Goal: Information Seeking & Learning: Learn about a topic

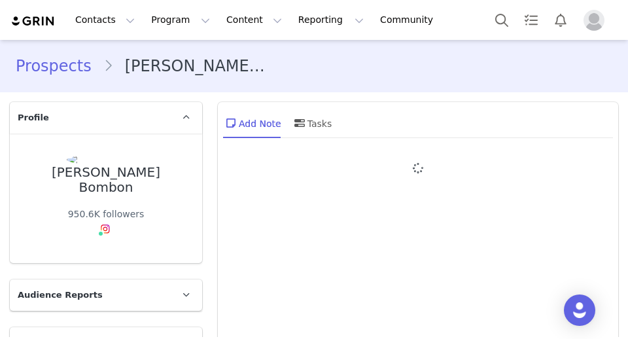
type input "+1 ([GEOGRAPHIC_DATA])"
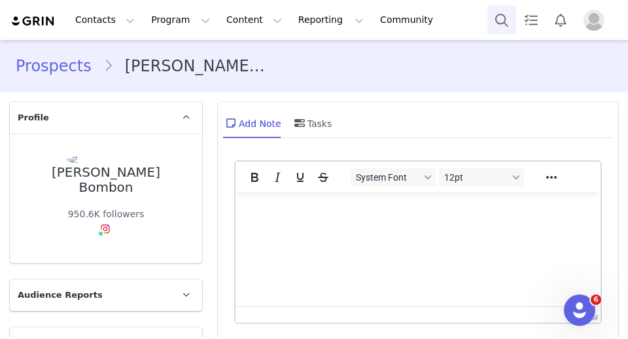
click at [496, 34] on div "Contacts Contacts Creators Prospects Applicants Program Program Activations Cam…" at bounding box center [314, 20] width 628 height 40
click at [496, 18] on button "Search" at bounding box center [502, 19] width 29 height 29
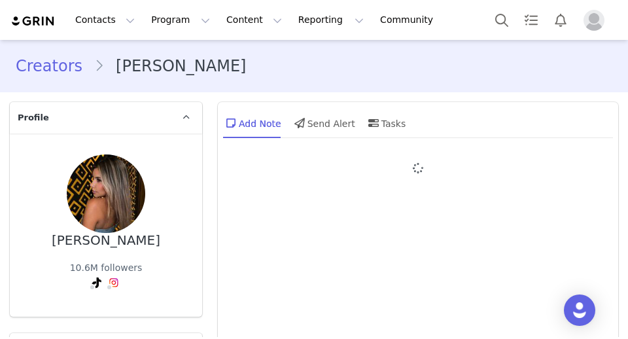
type input "+1 ([GEOGRAPHIC_DATA])"
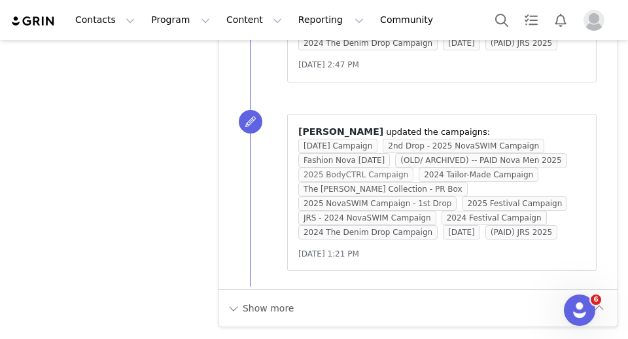
scroll to position [5943, 0]
click at [283, 293] on div "Show more" at bounding box center [418, 307] width 399 height 37
click at [281, 299] on button "Show more" at bounding box center [260, 308] width 69 height 21
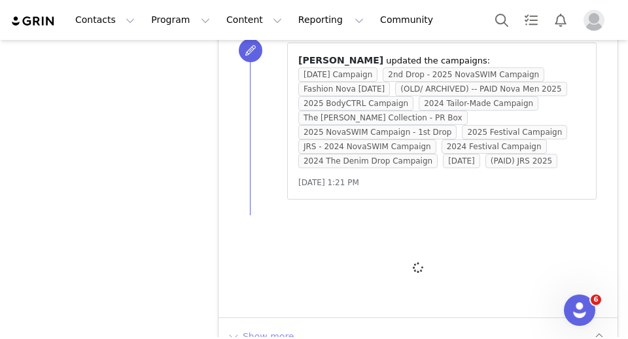
click at [281, 299] on div at bounding box center [418, 268] width 399 height 100
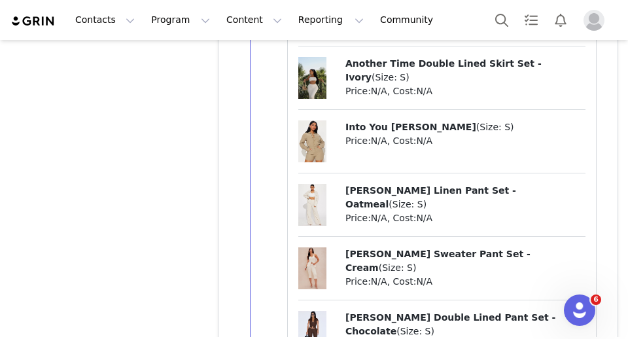
scroll to position [8189, 0]
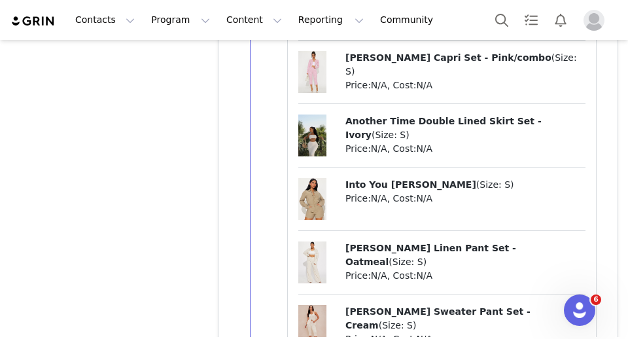
click at [362, 140] on span "Another Time Double Lined Skirt Set - Ivory" at bounding box center [444, 128] width 196 height 24
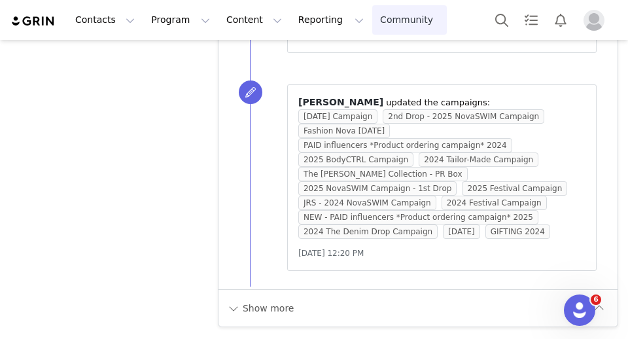
scroll to position [11509, 0]
click at [285, 310] on button "Show more" at bounding box center [260, 308] width 69 height 21
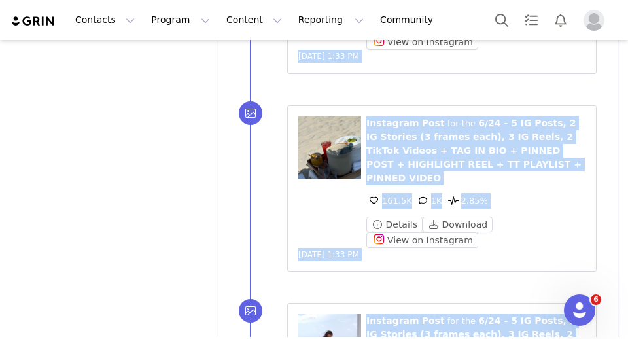
scroll to position [16840, 0]
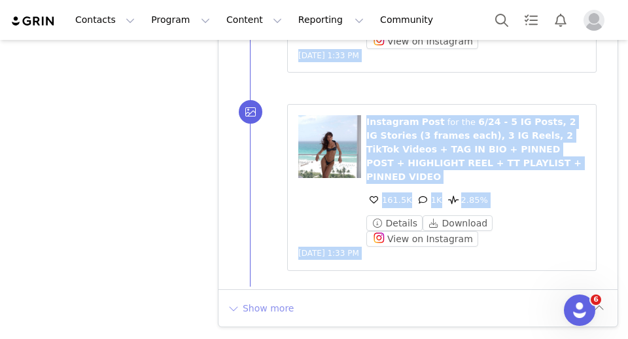
click at [268, 303] on button "Show more" at bounding box center [260, 308] width 69 height 21
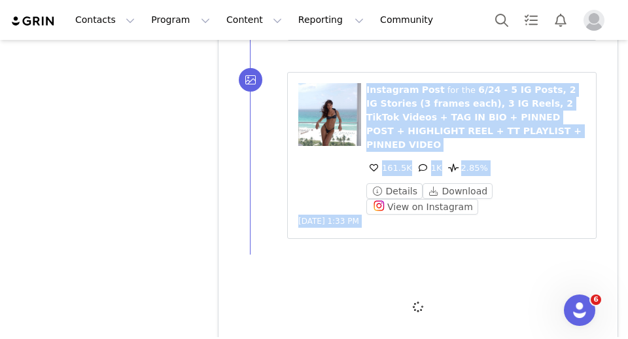
click at [268, 303] on div at bounding box center [418, 307] width 399 height 100
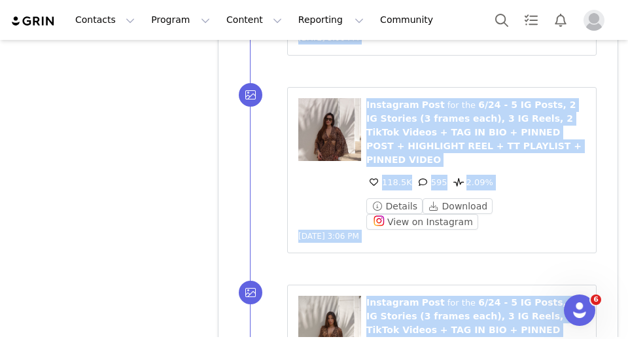
scroll to position [18821, 0]
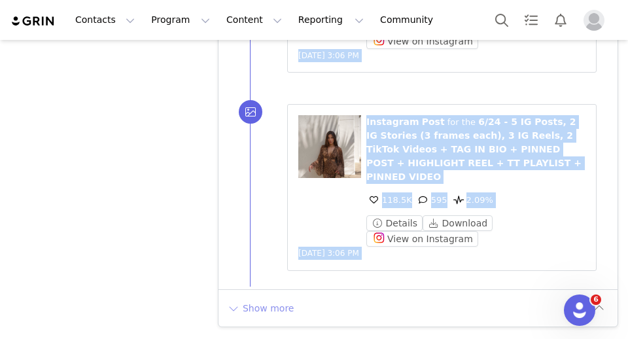
click at [261, 316] on button "Show more" at bounding box center [260, 308] width 69 height 21
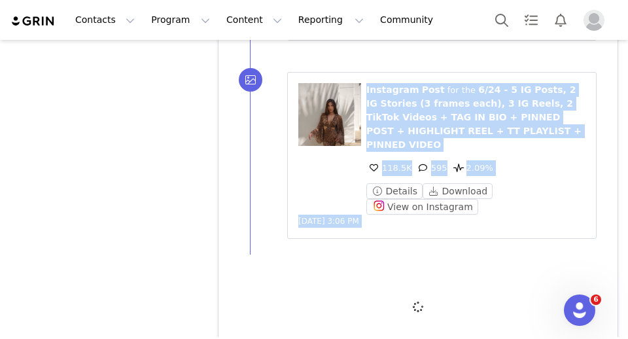
click at [261, 316] on div at bounding box center [418, 307] width 399 height 100
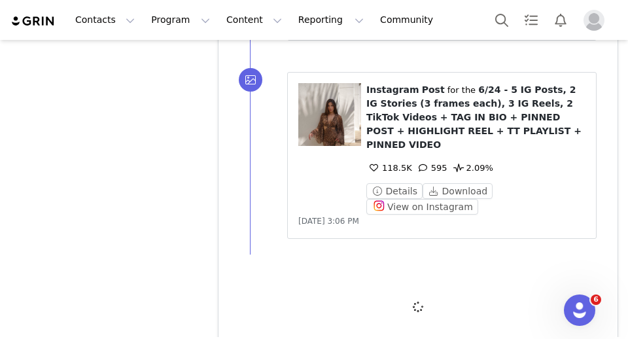
click at [261, 316] on div at bounding box center [418, 307] width 399 height 100
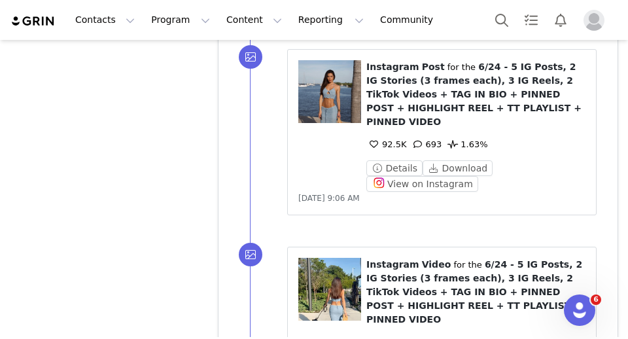
scroll to position [20790, 0]
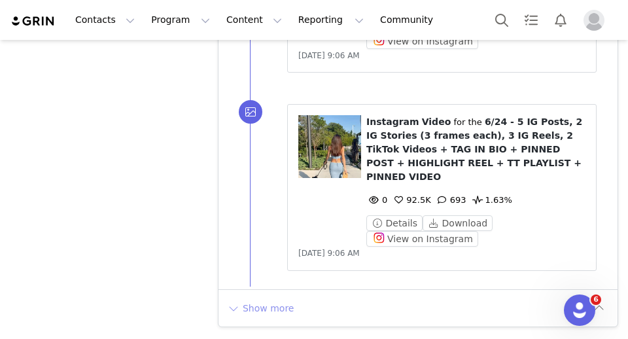
click at [263, 312] on button "Show more" at bounding box center [260, 308] width 69 height 21
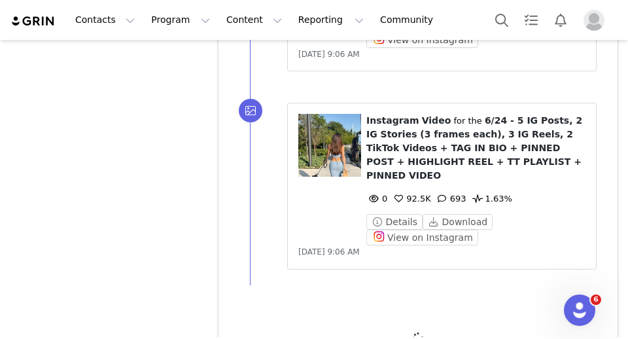
click at [263, 312] on div at bounding box center [418, 338] width 399 height 100
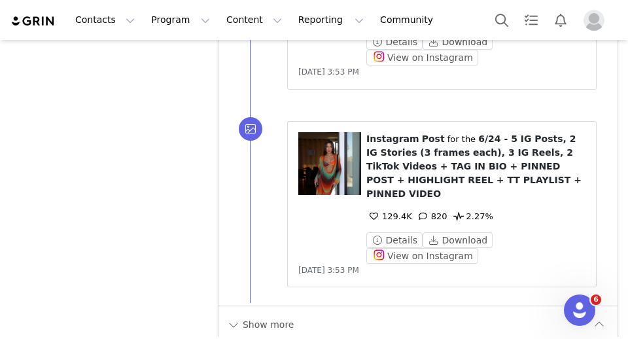
scroll to position [22770, 0]
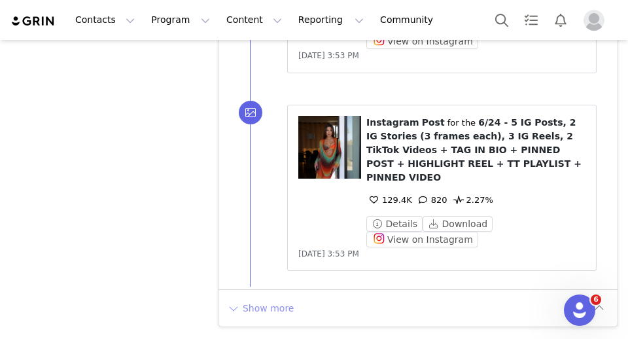
click at [264, 311] on button "Show more" at bounding box center [260, 308] width 69 height 21
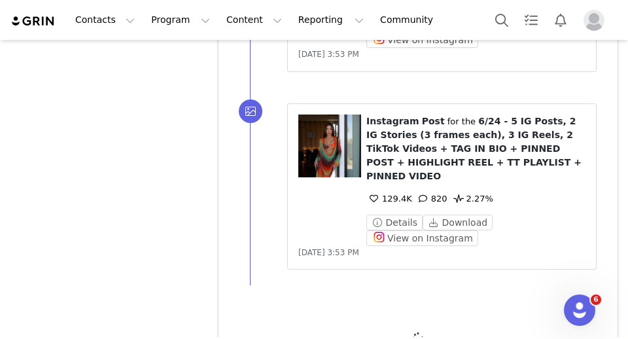
click at [264, 311] on div at bounding box center [418, 338] width 399 height 100
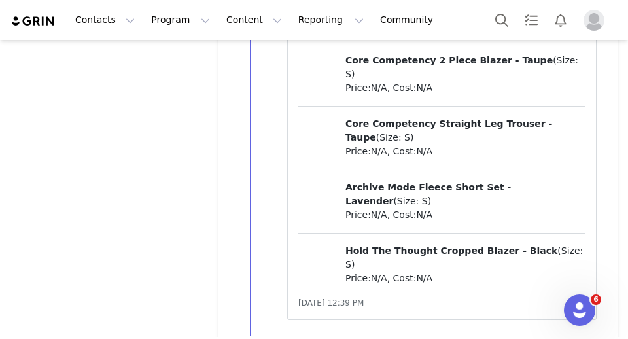
scroll to position [26332, 0]
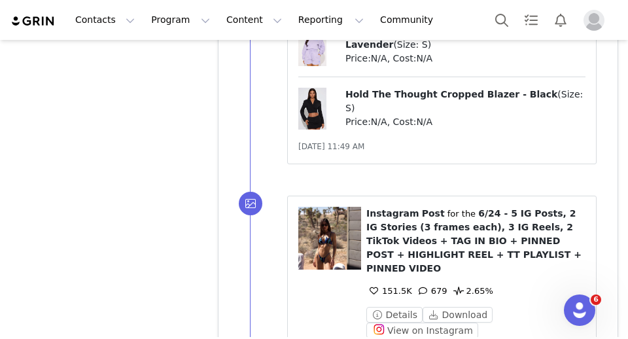
scroll to position [31282, 0]
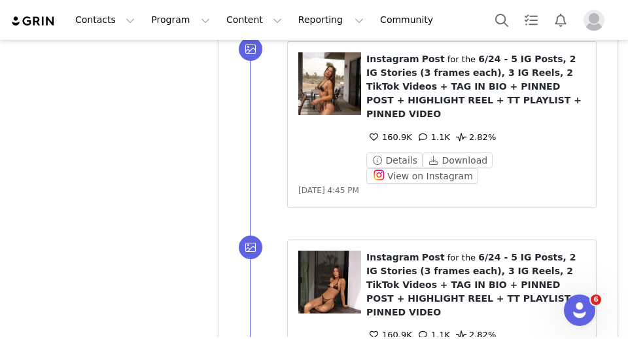
scroll to position [33480, 0]
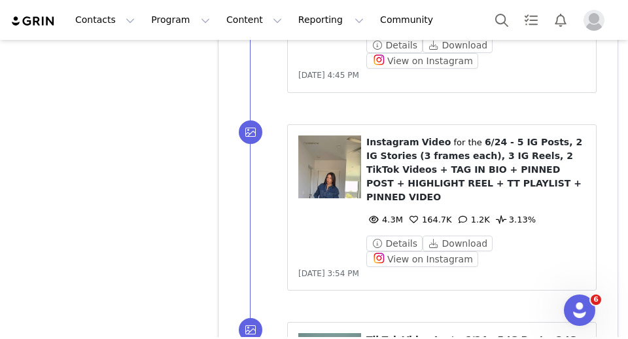
scroll to position [33907, 0]
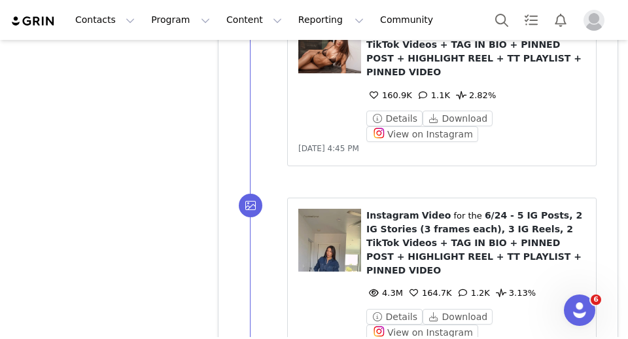
click at [403, 325] on button "View on Instagram" at bounding box center [423, 333] width 112 height 16
click at [509, 18] on button "Search" at bounding box center [502, 19] width 29 height 29
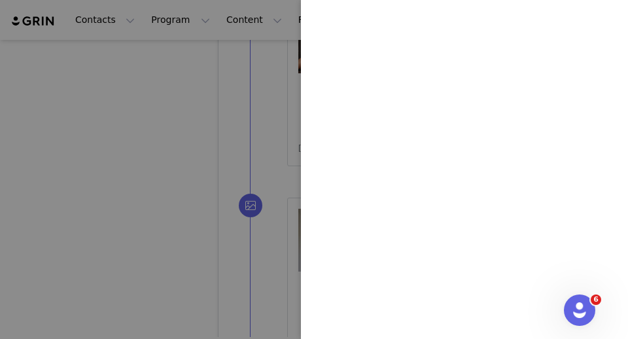
click at [182, 139] on div at bounding box center [314, 169] width 628 height 339
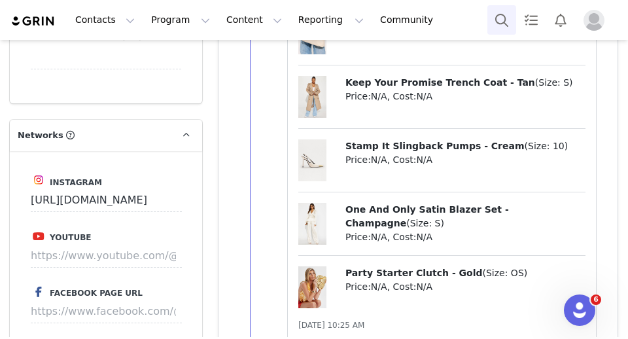
scroll to position [3165, 0]
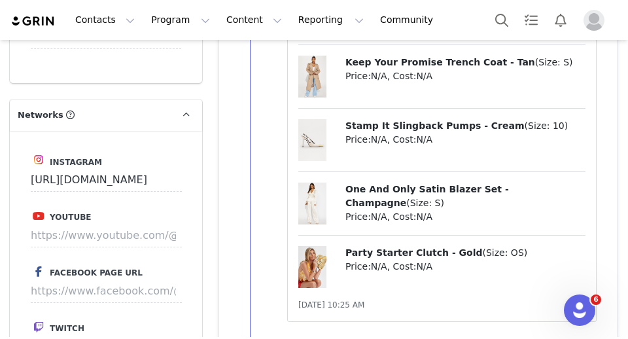
click at [437, 67] on span "Keep Your Promise Trench Coat - Tan" at bounding box center [441, 62] width 190 height 10
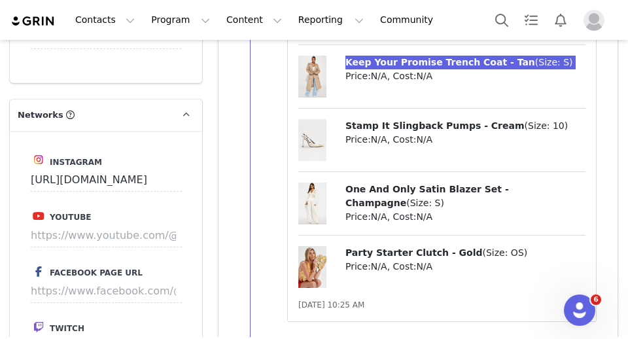
click at [0, 0] on div "Contacts Contacts Creators Prospects Applicants Program Program Activations Cam…" at bounding box center [314, 169] width 628 height 339
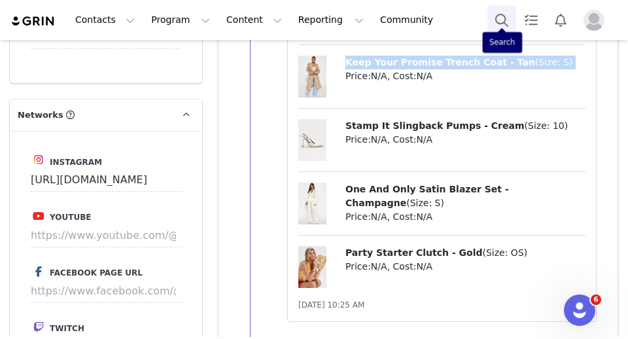
click at [497, 23] on button "Search" at bounding box center [502, 19] width 29 height 29
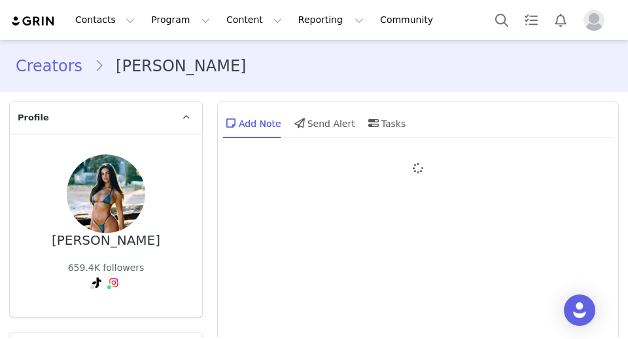
type input "+61 ([GEOGRAPHIC_DATA])"
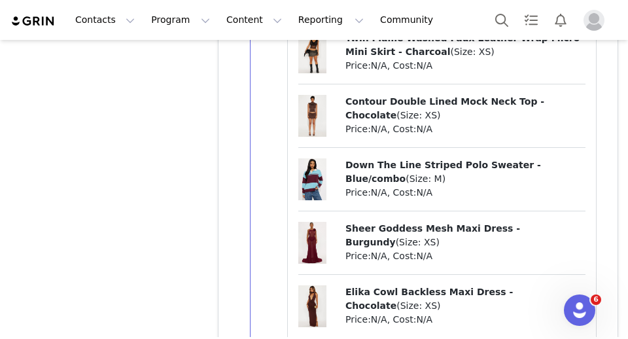
scroll to position [8139, 0]
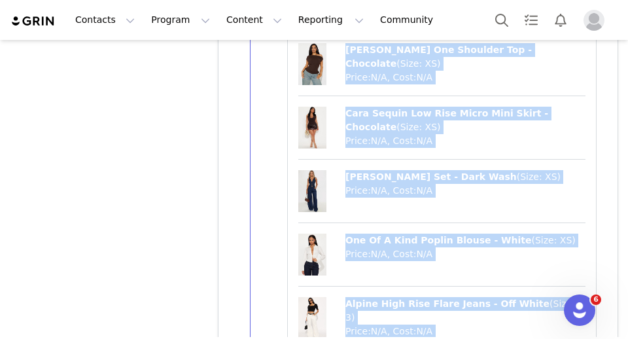
scroll to position [8808, 0]
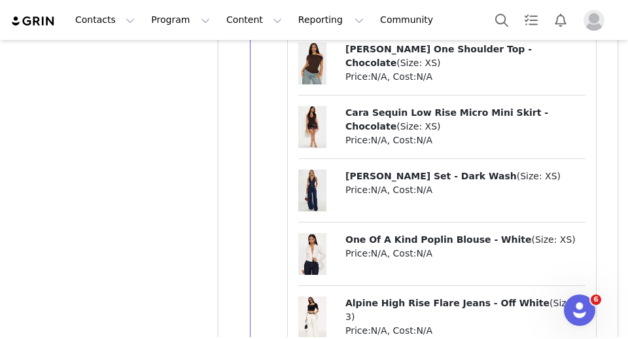
click at [414, 234] on span "One Of A Kind Poplin Blouse - White" at bounding box center [439, 239] width 187 height 10
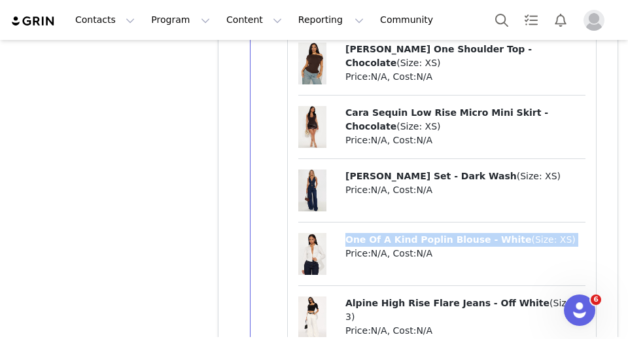
copy p "One Of A Kind Poplin Blouse - White ( Size: XS )"
click at [433, 298] on span "Alpine High Rise Flare Jeans - Off White" at bounding box center [448, 303] width 204 height 10
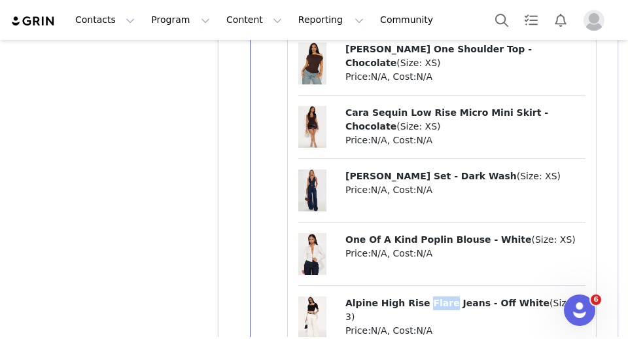
click at [433, 298] on span "Alpine High Rise Flare Jeans - Off White" at bounding box center [448, 303] width 204 height 10
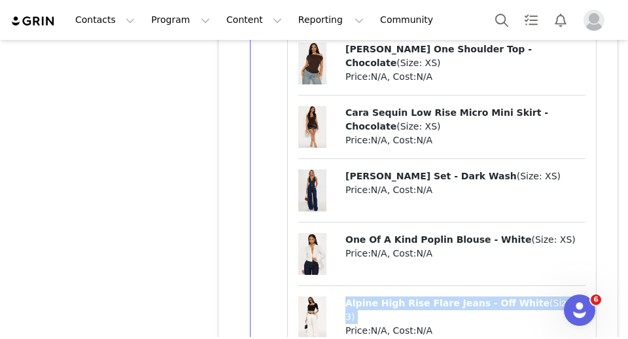
click at [433, 298] on span "Alpine High Rise Flare Jeans - Off White" at bounding box center [448, 303] width 204 height 10
copy p "Alpine High Rise Flare Jeans - Off White ( Size: 3 )"
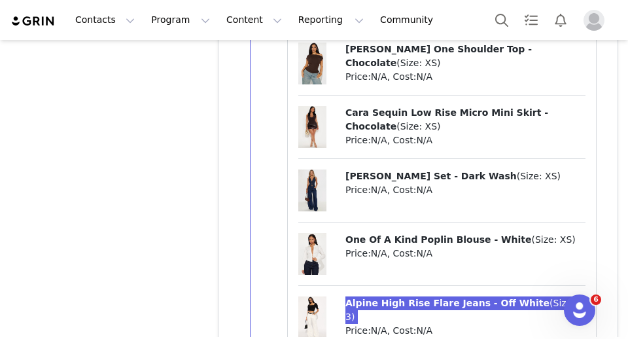
click at [0, 0] on div "Contacts Contacts Creators Prospects Applicants Program Program Activations Cam…" at bounding box center [314, 169] width 628 height 339
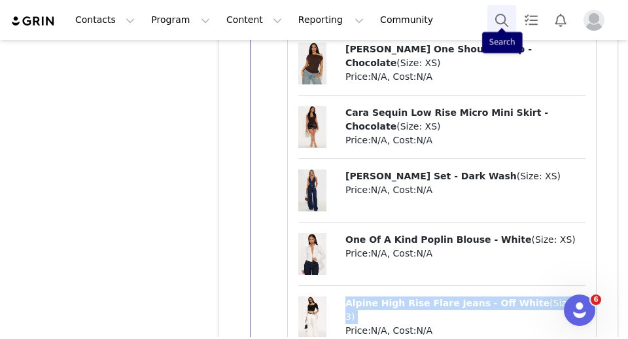
click at [507, 12] on button "Search" at bounding box center [502, 19] width 29 height 29
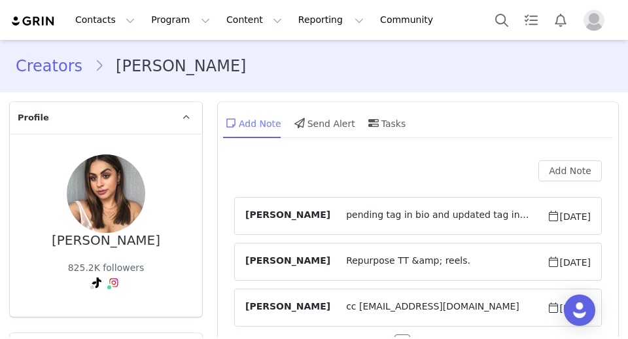
type input "+1 ([GEOGRAPHIC_DATA])"
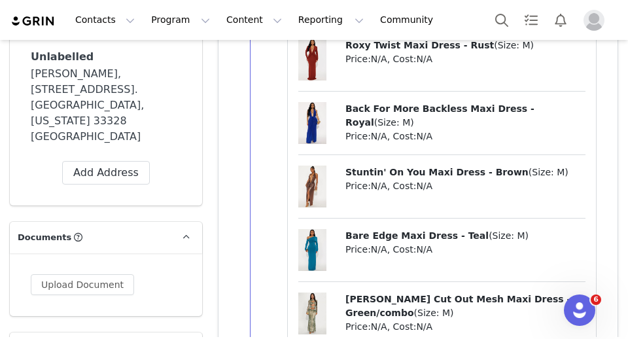
scroll to position [1367, 0]
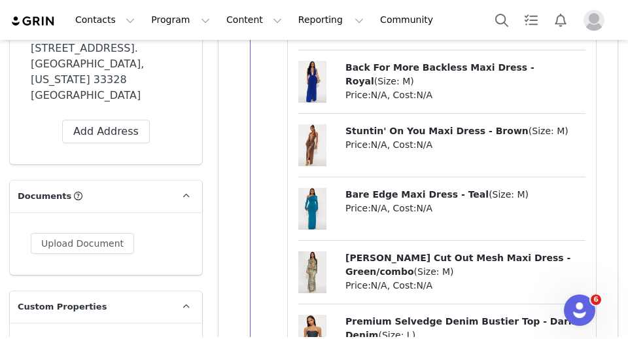
click at [401, 129] on span "Stuntin' On You Maxi Dress - Brown" at bounding box center [437, 131] width 183 height 10
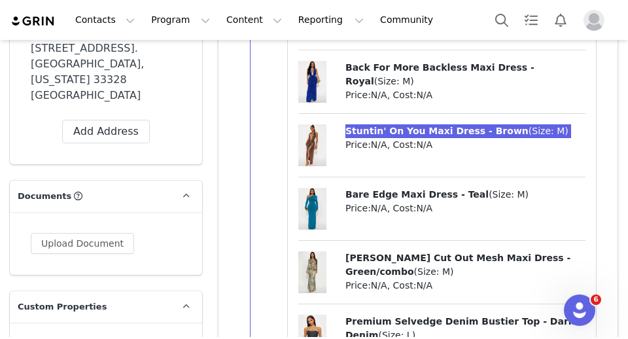
click at [0, 0] on div "Contacts Contacts Creators Prospects Applicants Program Program Activations Cam…" at bounding box center [314, 169] width 628 height 339
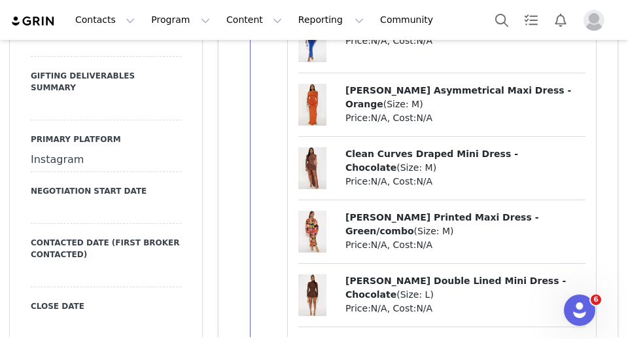
scroll to position [2256, 0]
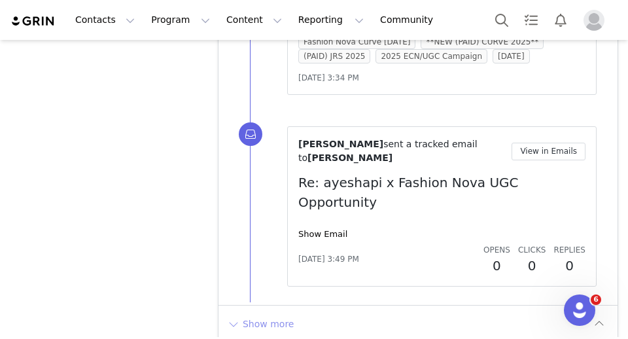
click at [269, 314] on button "Show more" at bounding box center [260, 324] width 69 height 21
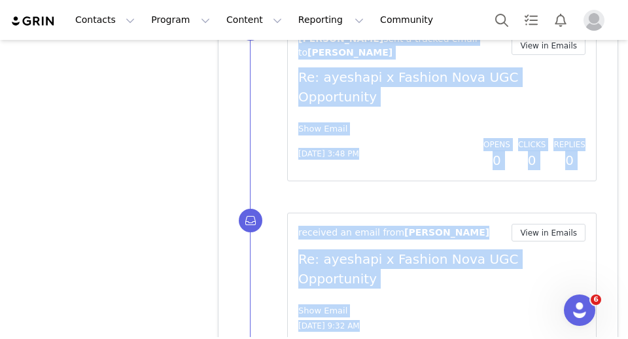
scroll to position [0, 0]
click at [257, 283] on div "received an email from Ayesha Perry View in Emails Re: ayeshapi x Fashion Nova …" at bounding box center [434, 278] width 368 height 162
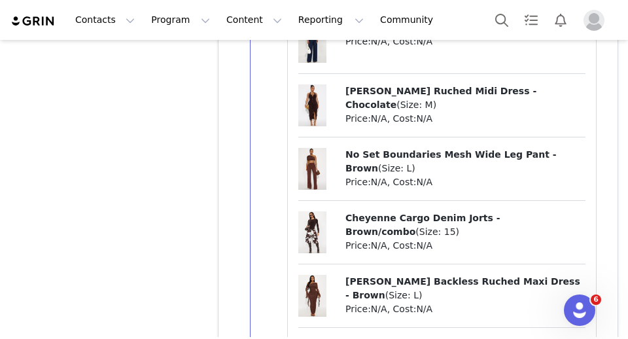
scroll to position [10125, 0]
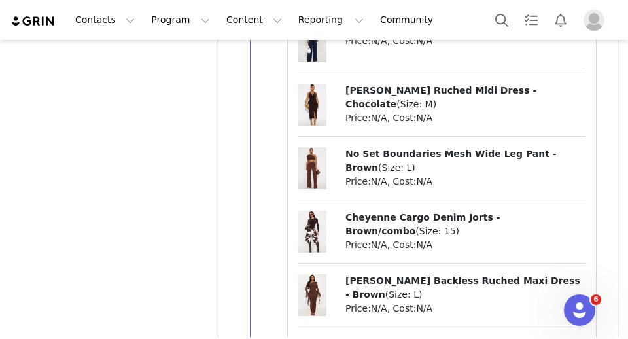
click at [413, 276] on span "Mariah Backless Ruched Maxi Dress - Brown" at bounding box center [463, 288] width 235 height 24
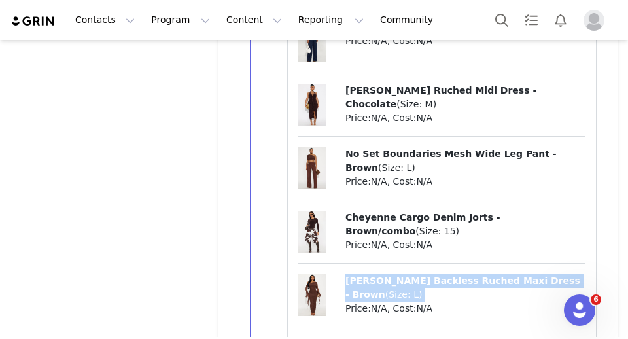
click at [413, 276] on span "Mariah Backless Ruched Maxi Dress - Brown" at bounding box center [463, 288] width 235 height 24
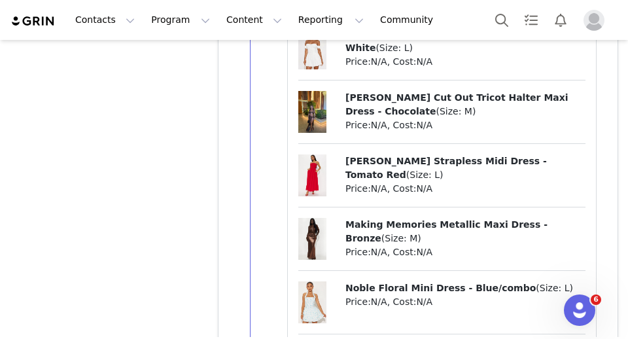
scroll to position [10633, 0]
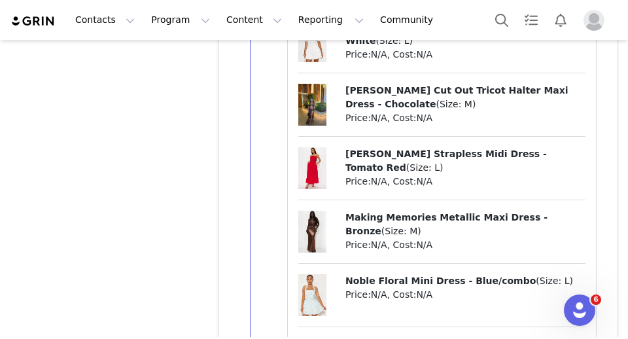
click at [0, 0] on div "Contacts Contacts Creators Prospects Applicants Program Program Activations Cam…" at bounding box center [314, 169] width 628 height 339
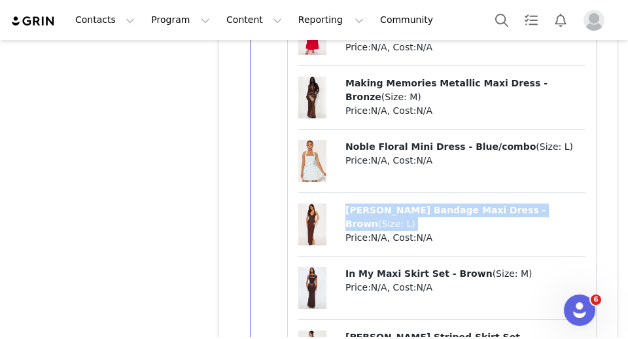
scroll to position [10946, 0]
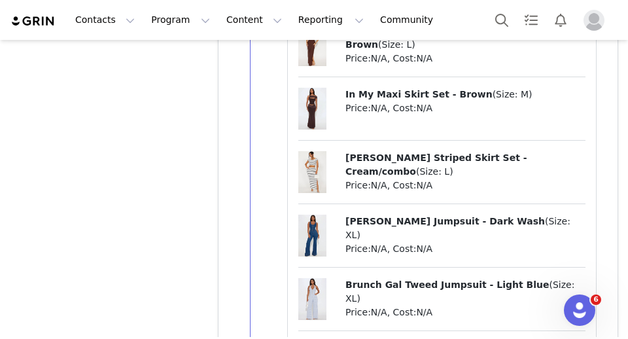
copy p "Second Skin Off Shoulder Cropped Top - Chocolate ( Size: L )"
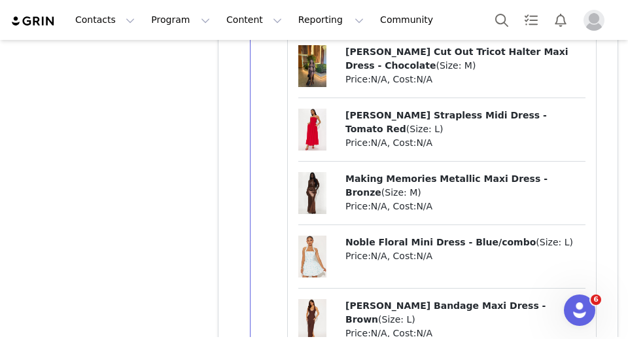
scroll to position [10629, 0]
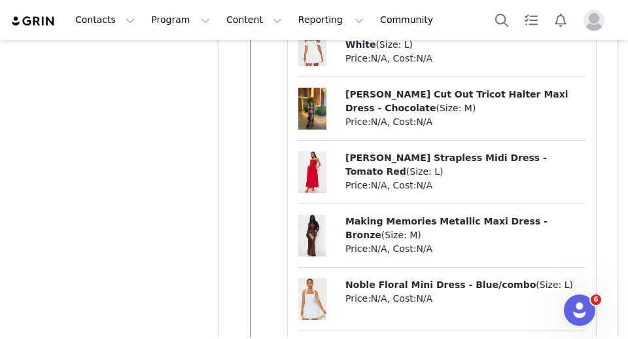
click at [398, 216] on span "Making Memories Metallic Maxi Dress - Bronze" at bounding box center [447, 228] width 202 height 24
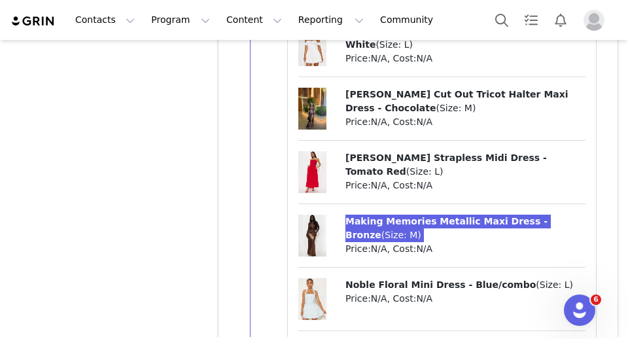
click at [0, 0] on div "Contacts Contacts Creators Prospects Applicants Program Program Activations Cam…" at bounding box center [314, 169] width 628 height 339
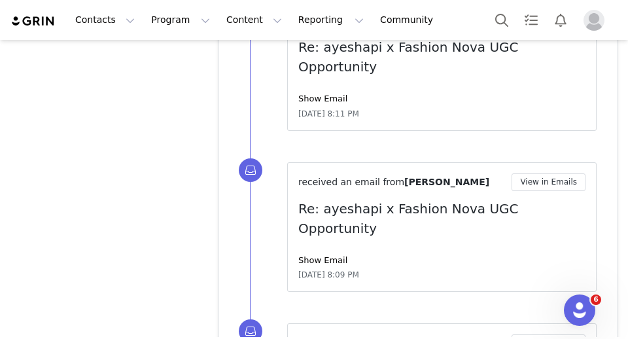
scroll to position [11749, 0]
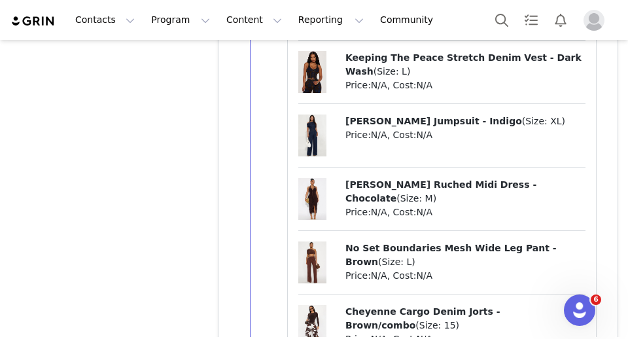
scroll to position [12680, 0]
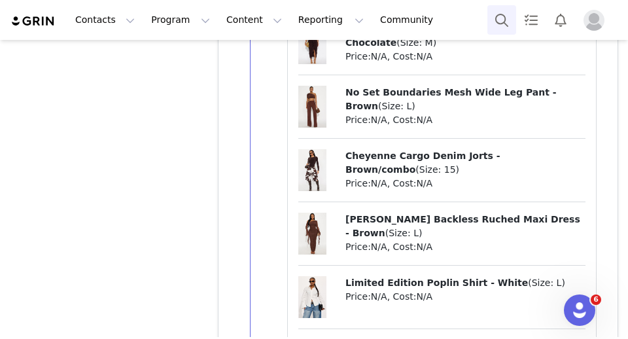
click at [494, 22] on button "Search" at bounding box center [502, 19] width 29 height 29
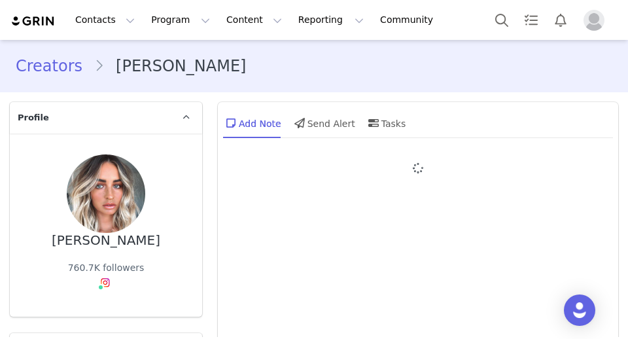
type input "+1 ([GEOGRAPHIC_DATA])"
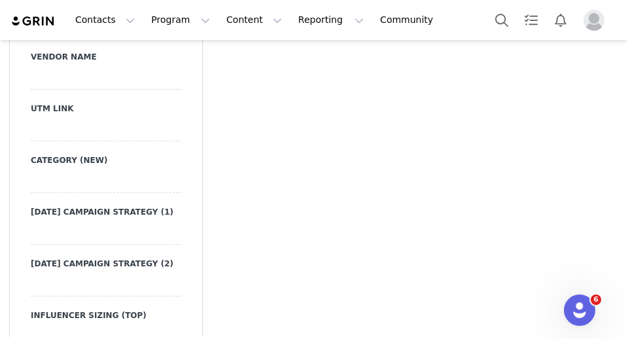
scroll to position [2506, 0]
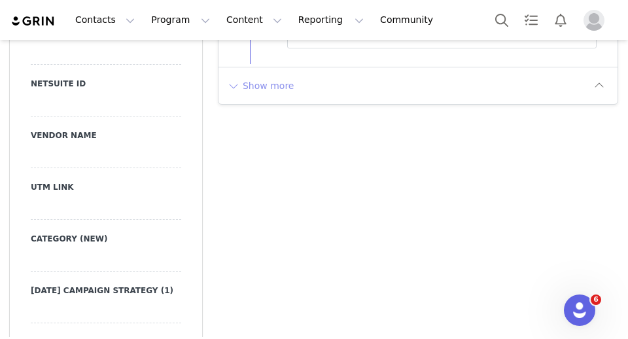
click at [280, 93] on button "Show more" at bounding box center [260, 85] width 69 height 21
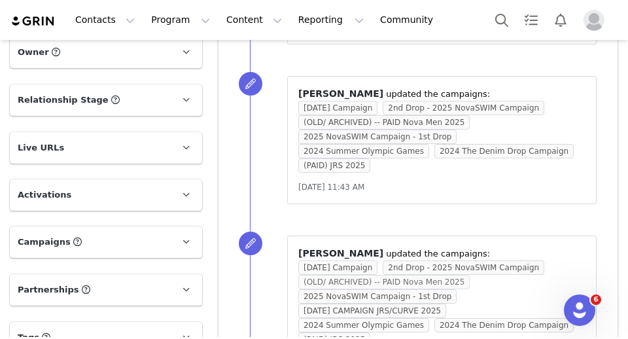
scroll to position [3907, 0]
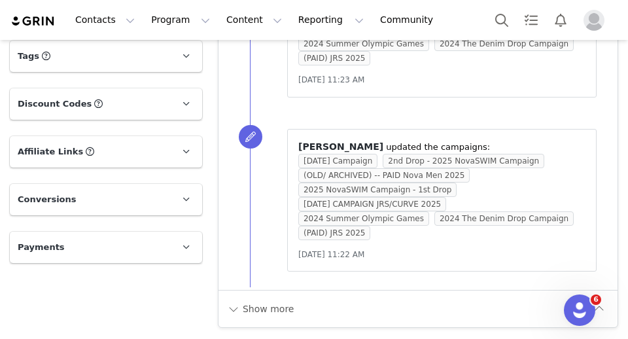
click at [280, 295] on div "Show more" at bounding box center [418, 308] width 399 height 37
click at [272, 307] on button "Show more" at bounding box center [260, 309] width 69 height 21
click at [272, 307] on div at bounding box center [418, 340] width 399 height 100
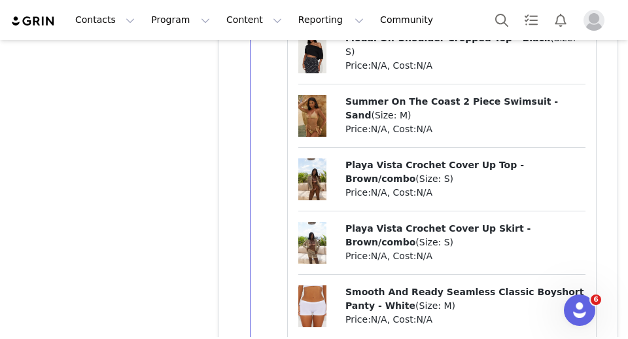
scroll to position [6100, 0]
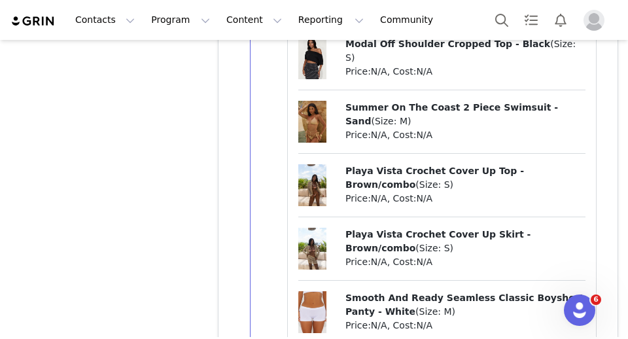
click at [444, 230] on span "Playa Vista Crochet Cover Up Skirt - Brown/combo" at bounding box center [438, 241] width 185 height 24
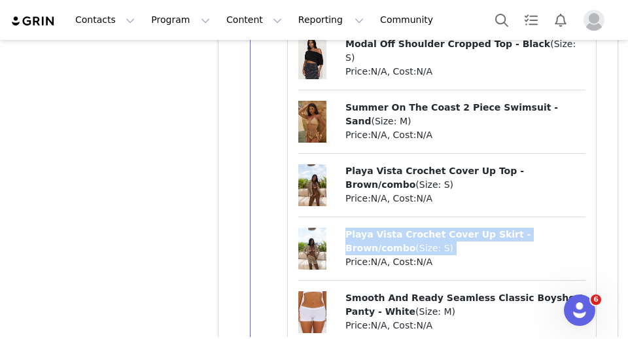
click at [444, 230] on span "Playa Vista Crochet Cover Up Skirt - Brown/combo" at bounding box center [438, 241] width 185 height 24
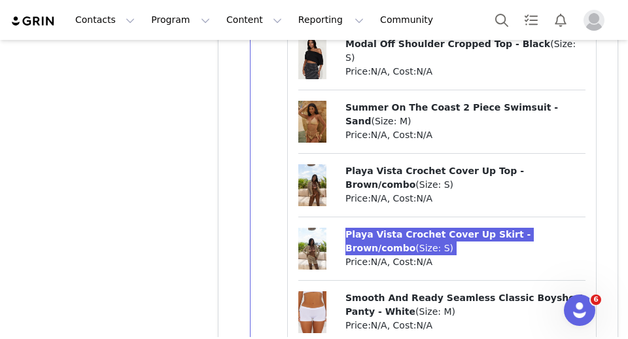
click at [0, 0] on div "Contacts Contacts Creators Prospects Applicants Program Program Activations Cam…" at bounding box center [314, 169] width 628 height 339
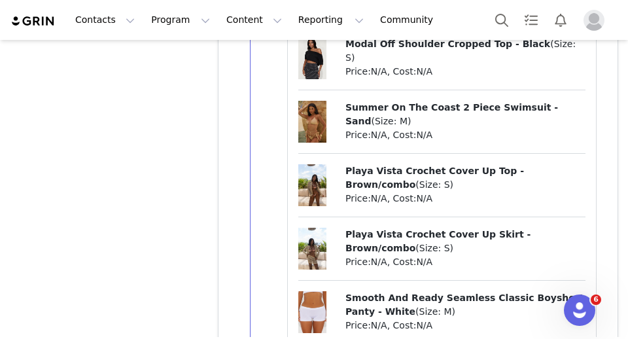
click at [435, 170] on span "Playa Vista Crochet Cover Up Top - Brown/combo" at bounding box center [435, 178] width 179 height 24
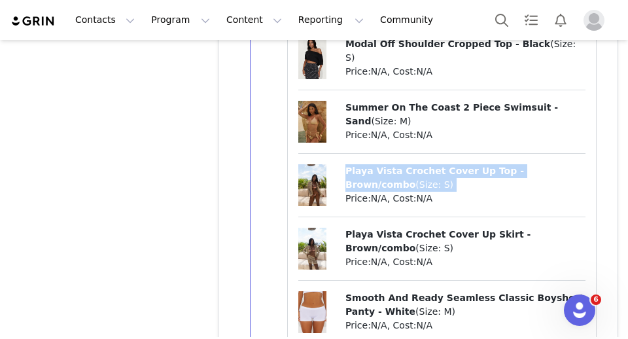
copy p "Playa Vista Crochet Cover Up Top - Brown/combo ( Size: S )"
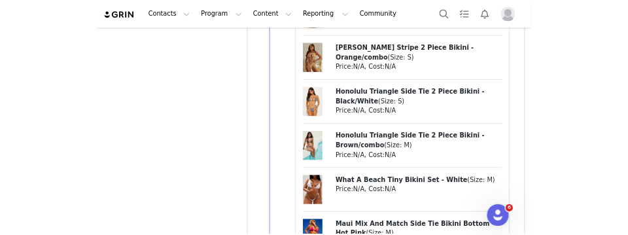
scroll to position [6606, 0]
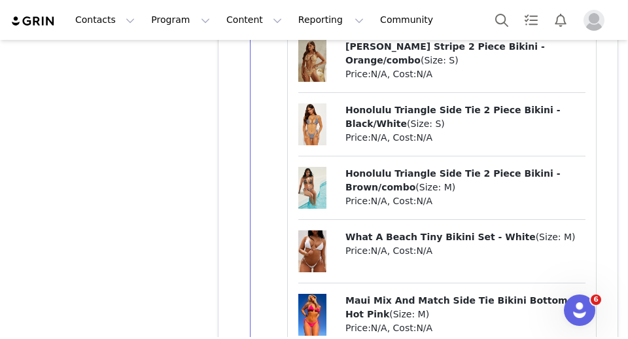
click at [363, 176] on span "Honolulu Triangle Side Tie 2 Piece Bikini - Brown/combo" at bounding box center [453, 180] width 215 height 24
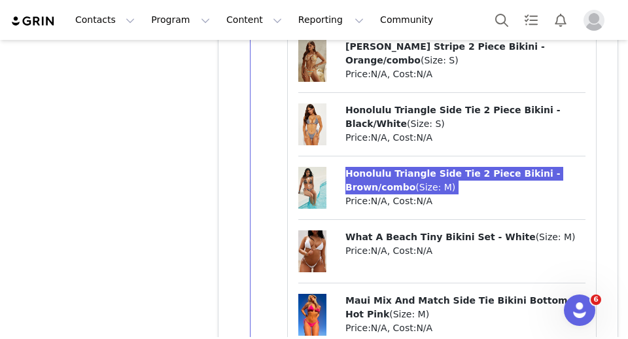
click at [0, 0] on div "Contacts Contacts Creators Prospects Applicants Program Program Activations Cam…" at bounding box center [314, 169] width 628 height 339
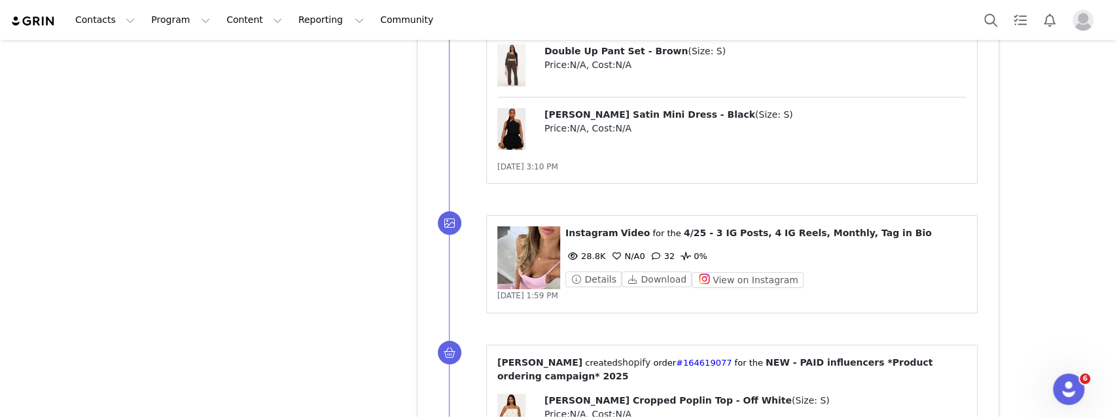
scroll to position [6606, 0]
click at [628, 26] on button "Search" at bounding box center [991, 19] width 29 height 29
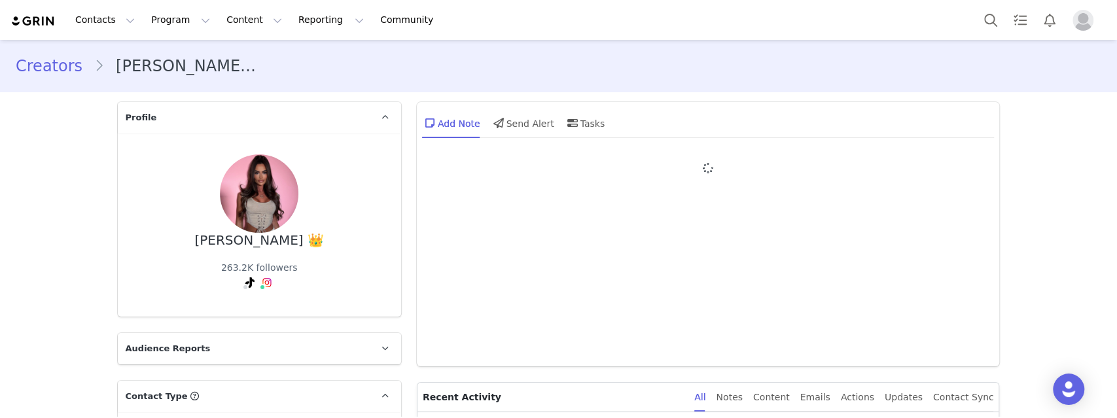
type input "+44 ([GEOGRAPHIC_DATA])"
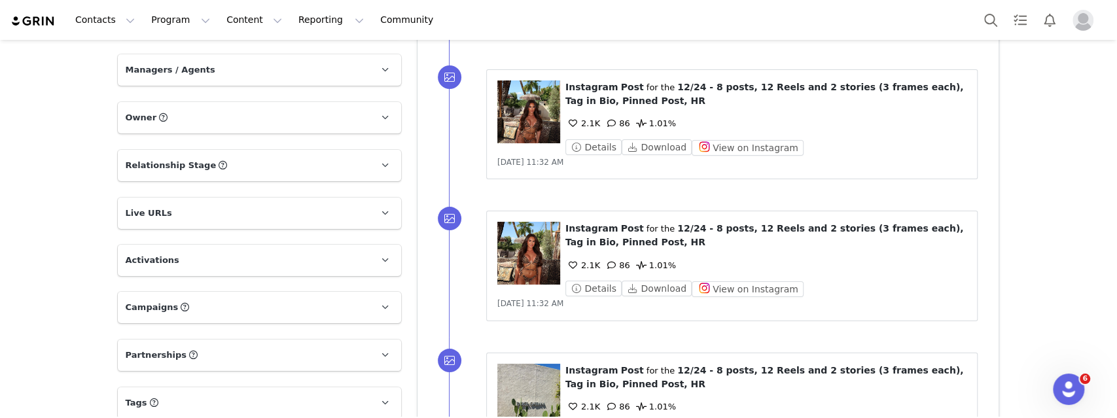
scroll to position [3441, 0]
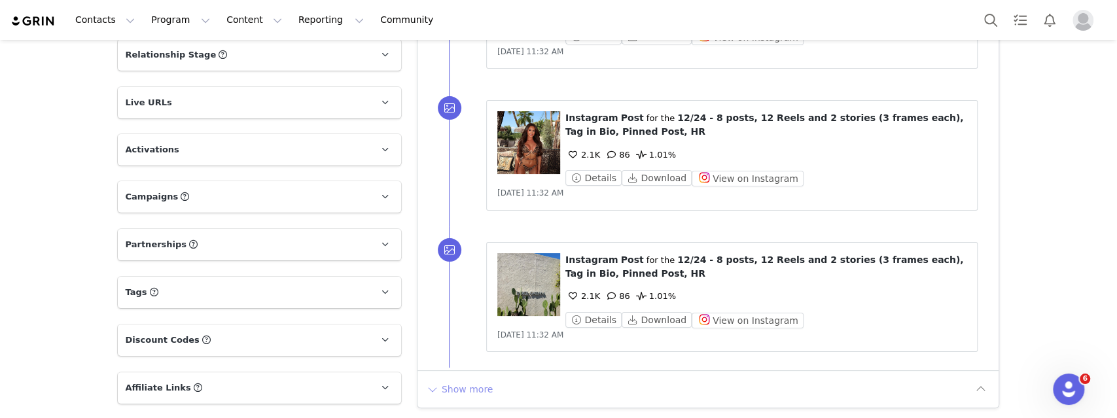
click at [467, 382] on button "Show more" at bounding box center [459, 389] width 69 height 21
click at [467, 382] on div at bounding box center [709, 421] width 582 height 100
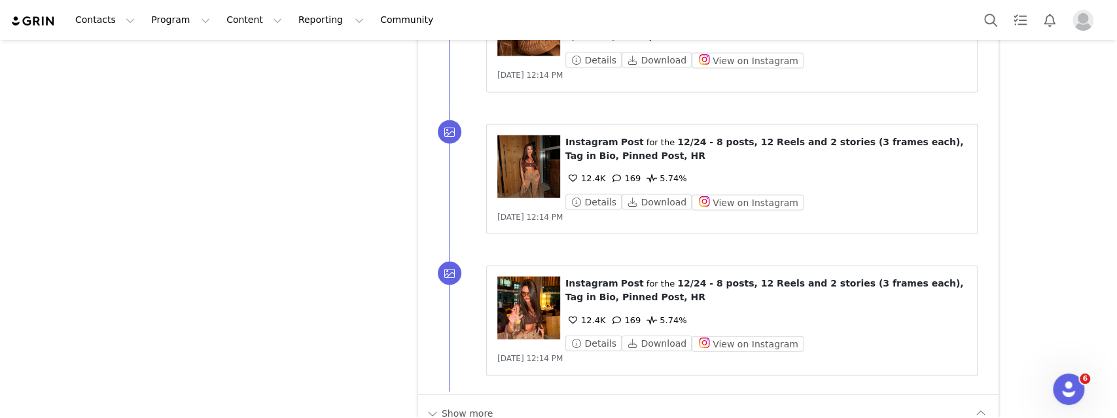
scroll to position [5238, 0]
click at [463, 403] on button "Show more" at bounding box center [459, 413] width 69 height 21
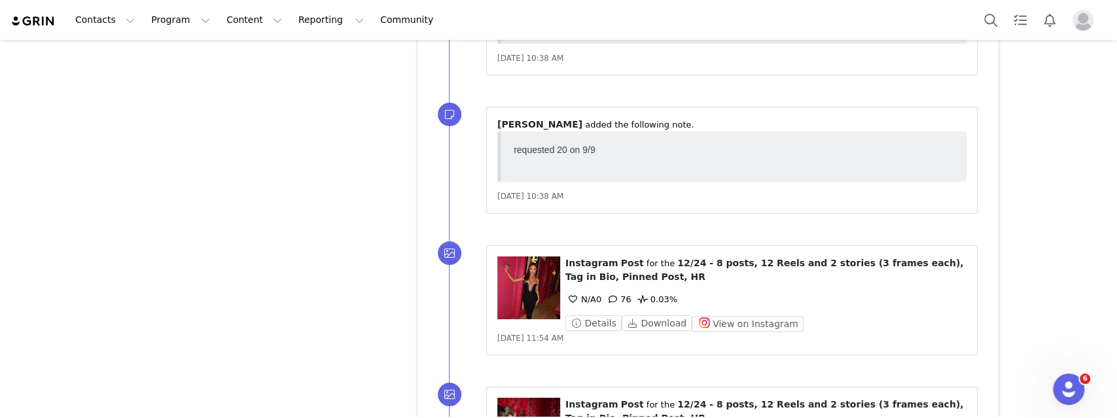
scroll to position [6680, 0]
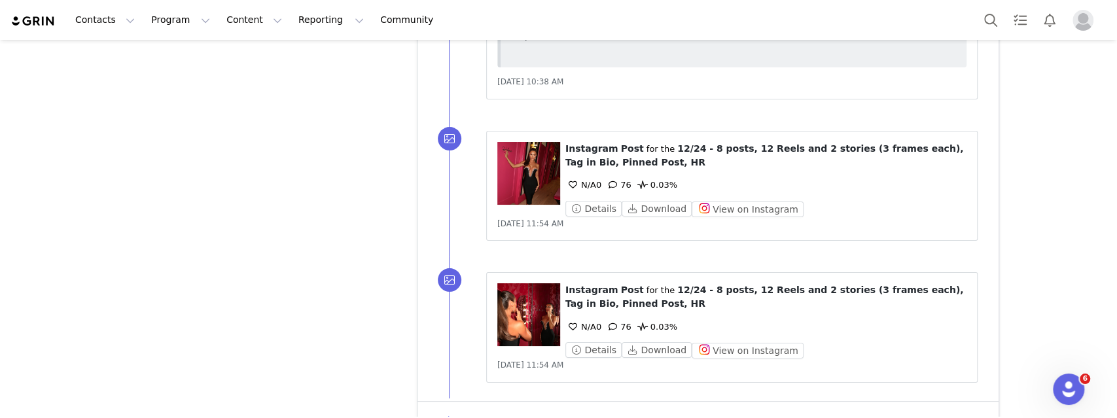
click at [466, 410] on button "Show more" at bounding box center [459, 420] width 69 height 21
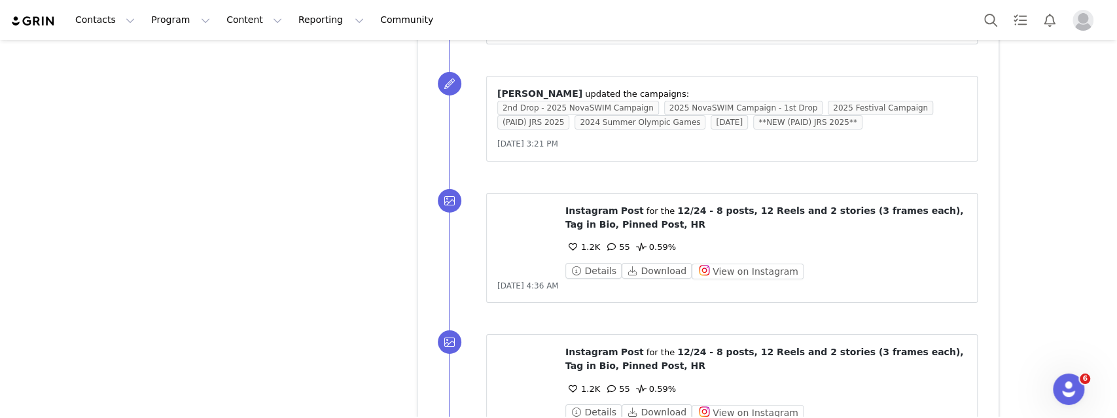
scroll to position [9671, 0]
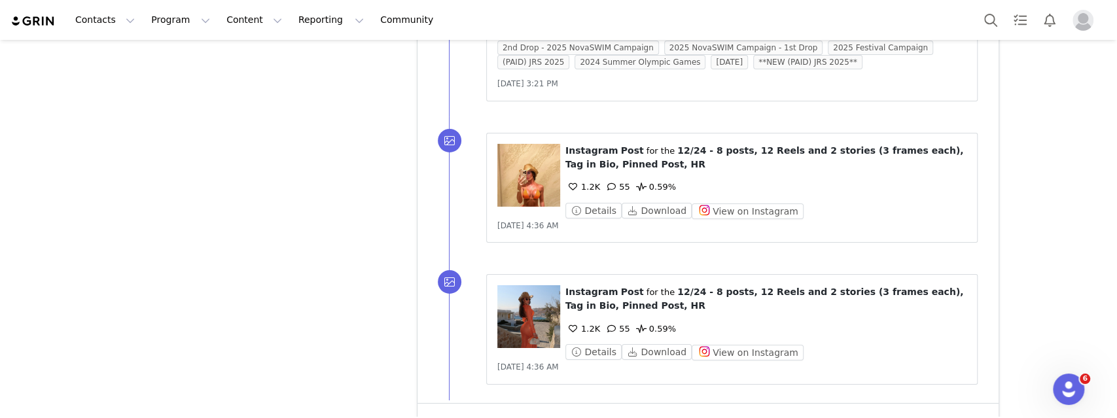
click at [476, 412] on button "Show more" at bounding box center [459, 422] width 69 height 21
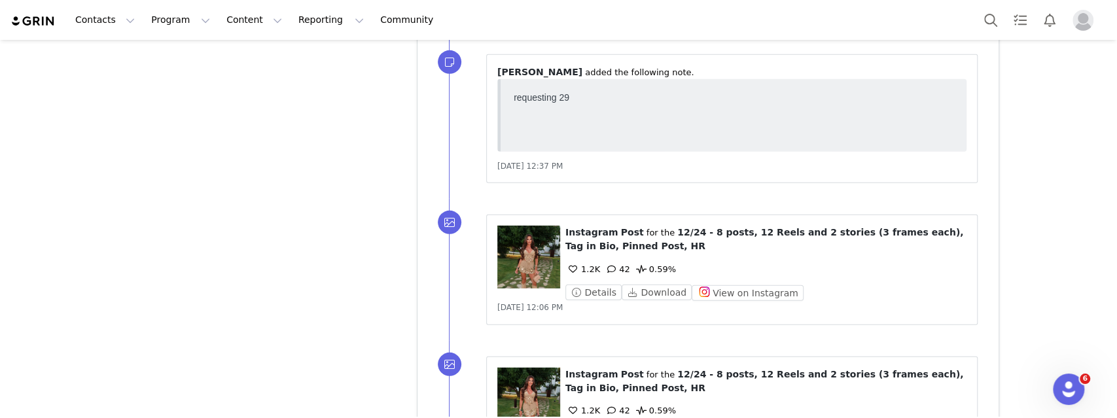
scroll to position [12823, 0]
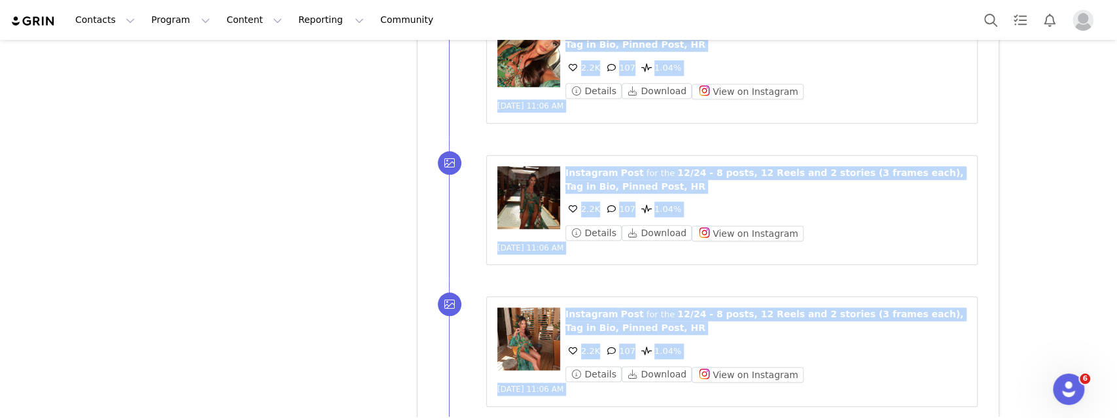
scroll to position [14270, 0]
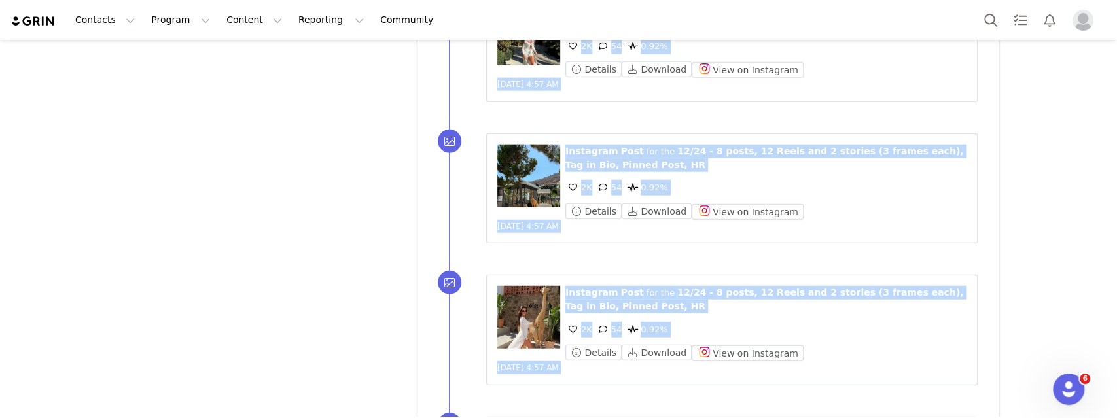
scroll to position [15699, 0]
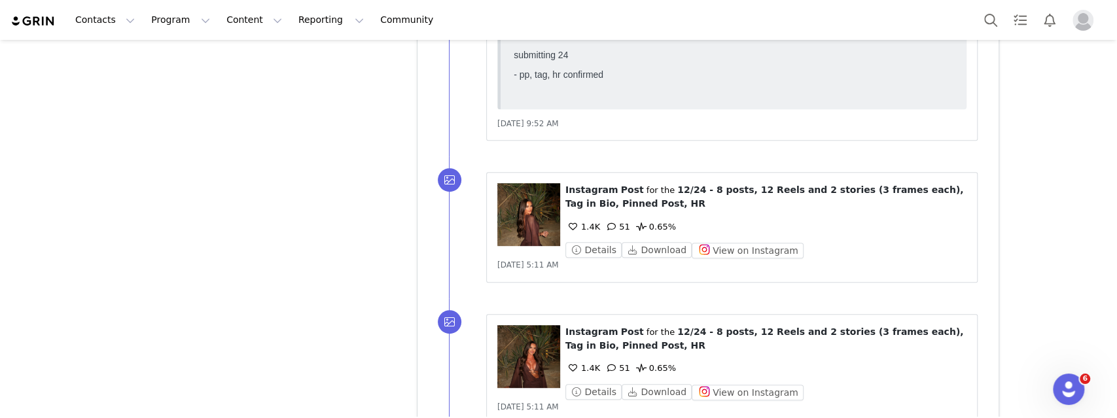
scroll to position [17146, 0]
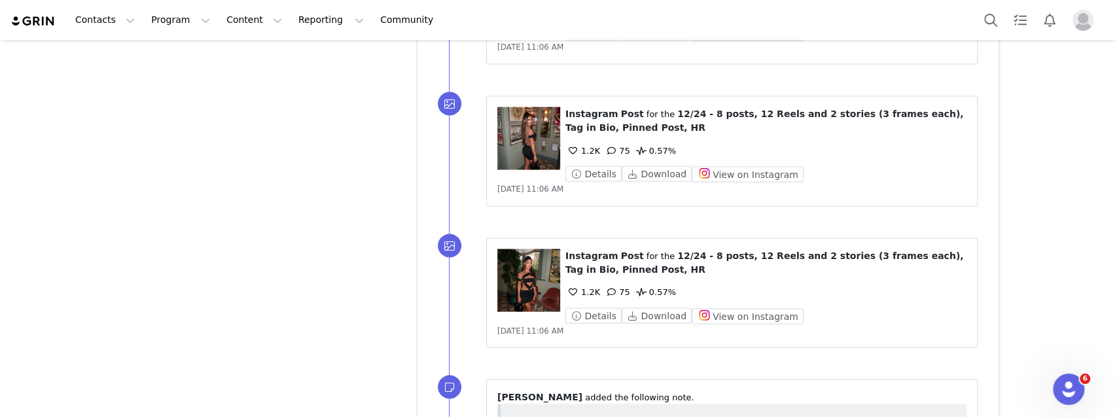
scroll to position [18625, 0]
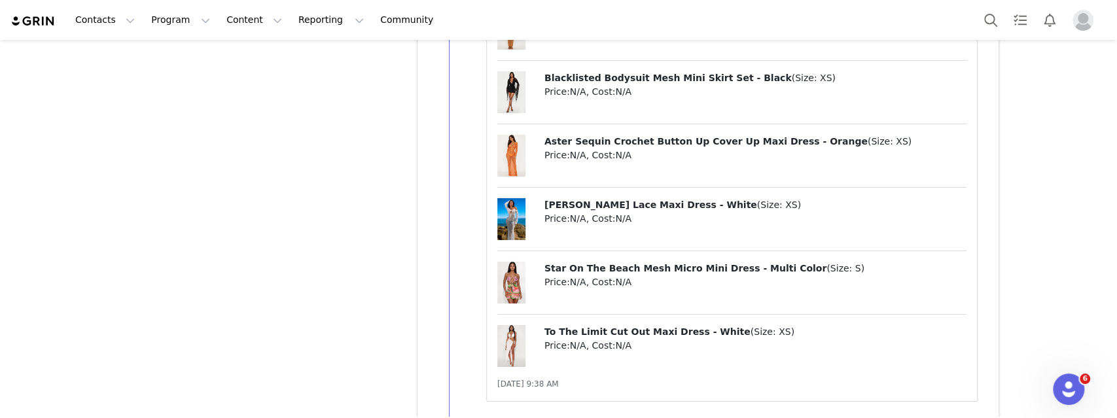
scroll to position [23107, 0]
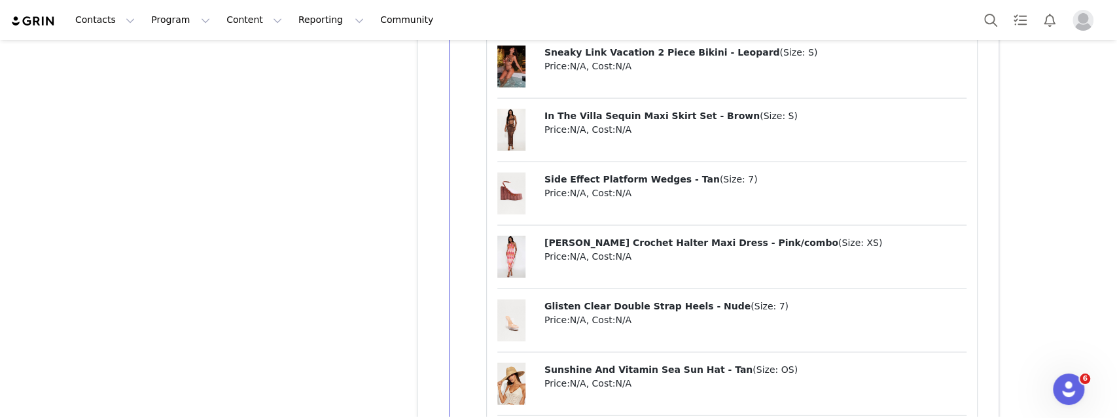
scroll to position [11848, 0]
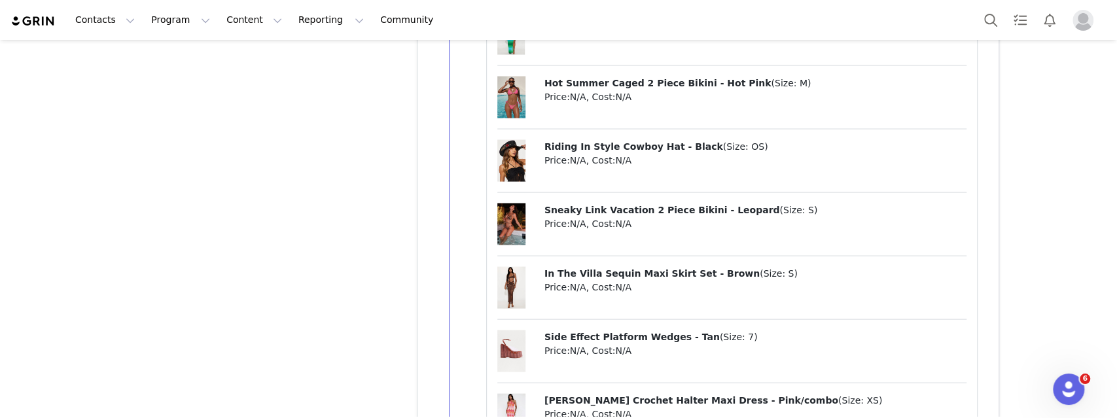
click at [577, 268] on span "In The Villa Sequin Maxi Skirt Set - Brown" at bounding box center [652, 273] width 215 height 10
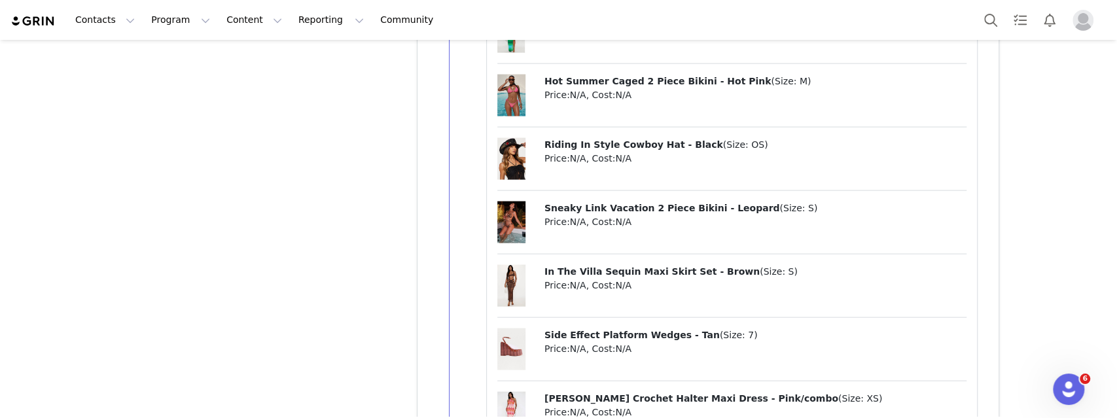
click at [531, 329] on figure at bounding box center [519, 350] width 42 height 42
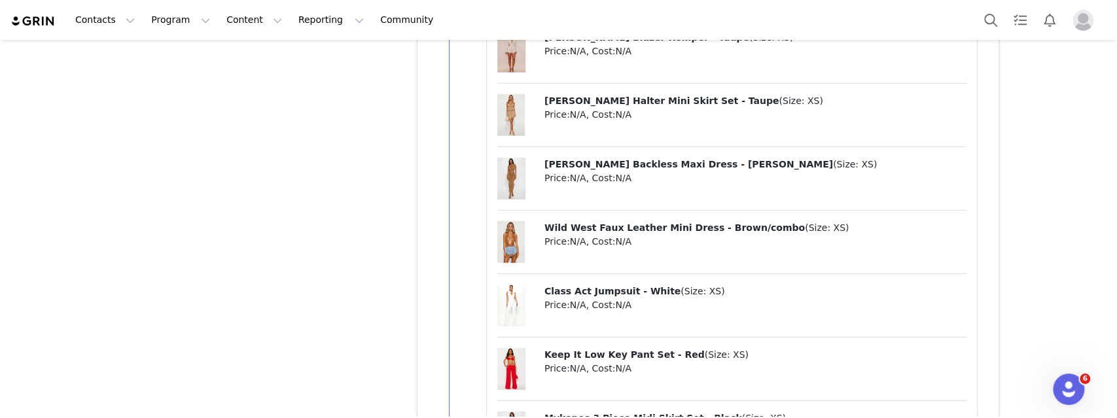
scroll to position [19374, 0]
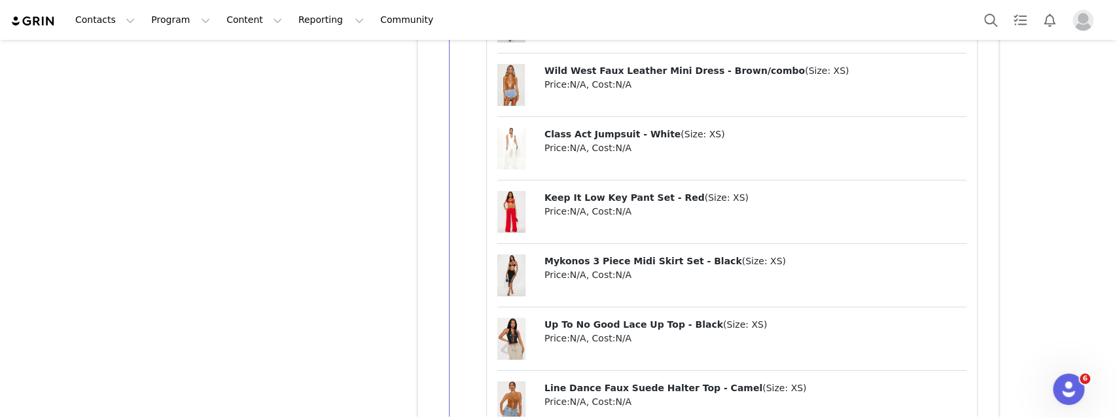
click at [626, 256] on span "Mykonos 3 Piece Midi Skirt Set - Black" at bounding box center [644, 261] width 198 height 10
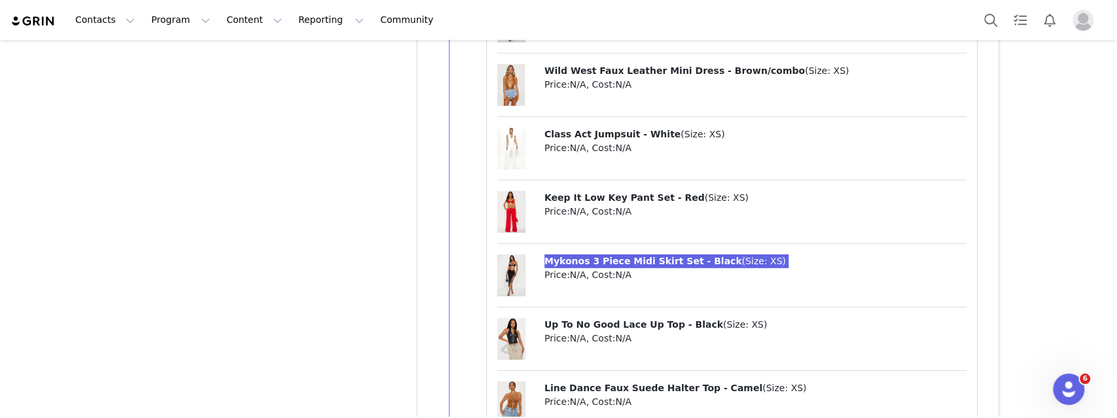
click at [0, 0] on div "Contacts Contacts Creators Prospects Applicants Program Program Activations Cam…" at bounding box center [558, 209] width 1117 height 418
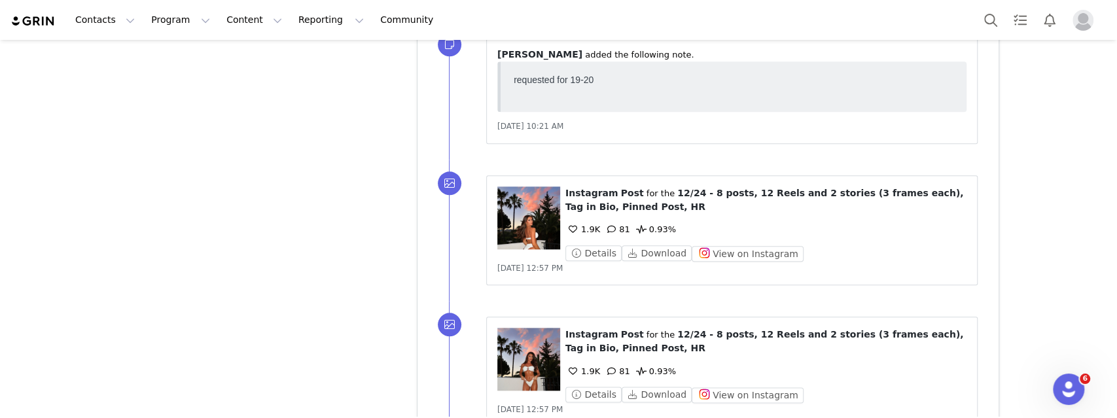
scroll to position [24488, 0]
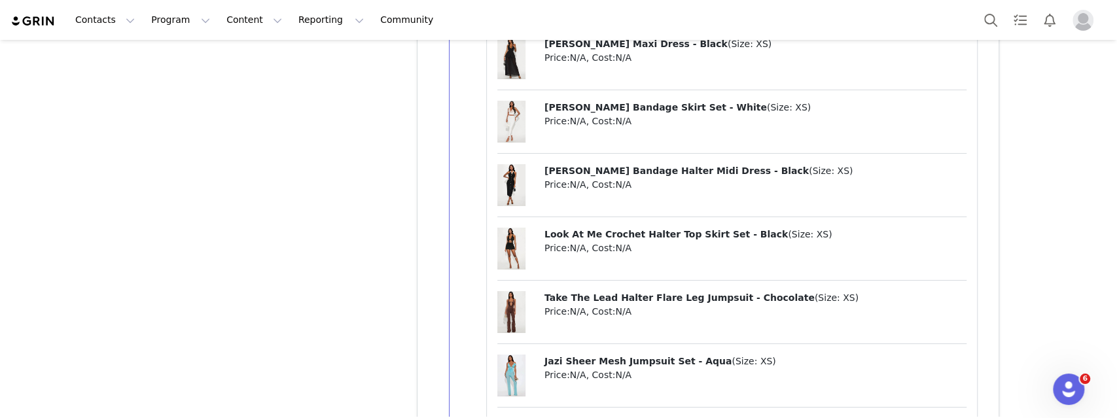
scroll to position [26597, 0]
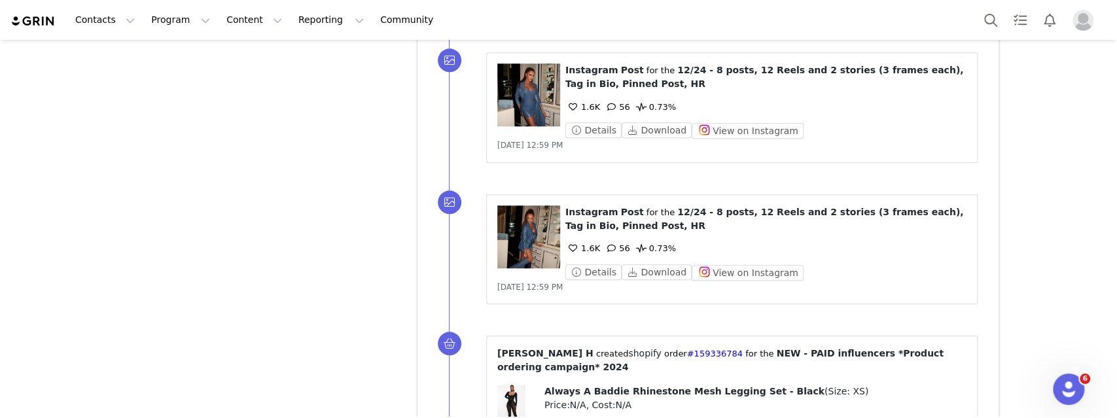
scroll to position [27690, 0]
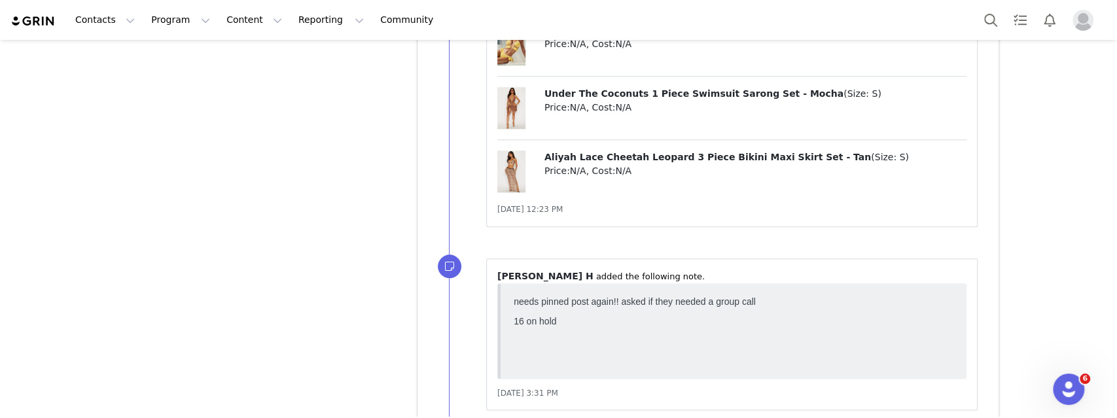
scroll to position [31213, 0]
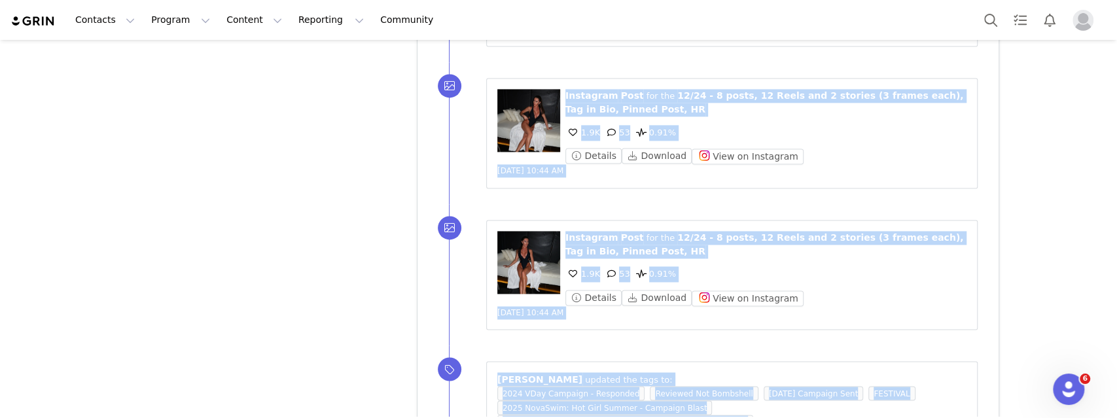
scroll to position [0, 0]
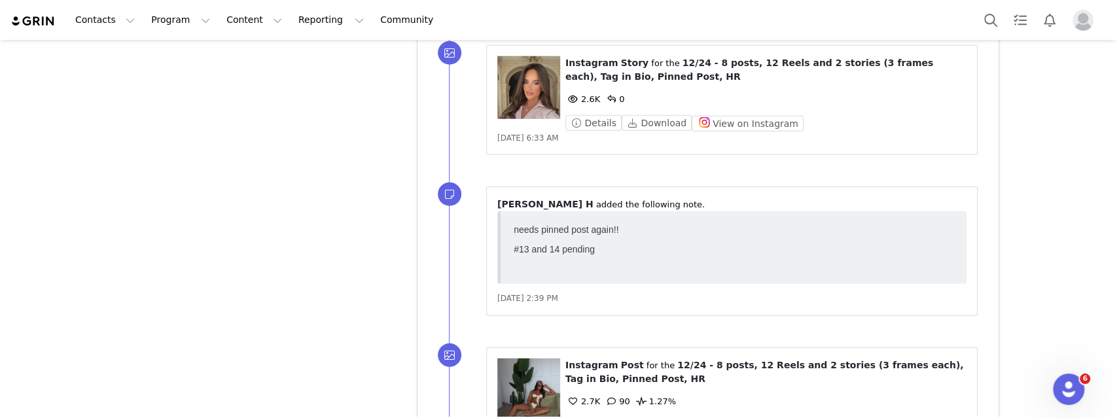
scroll to position [32563, 0]
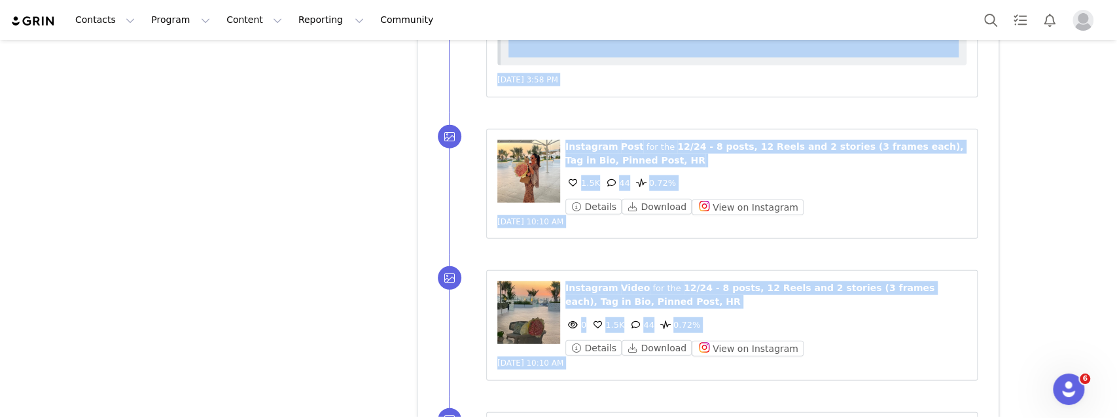
scroll to position [35762, 0]
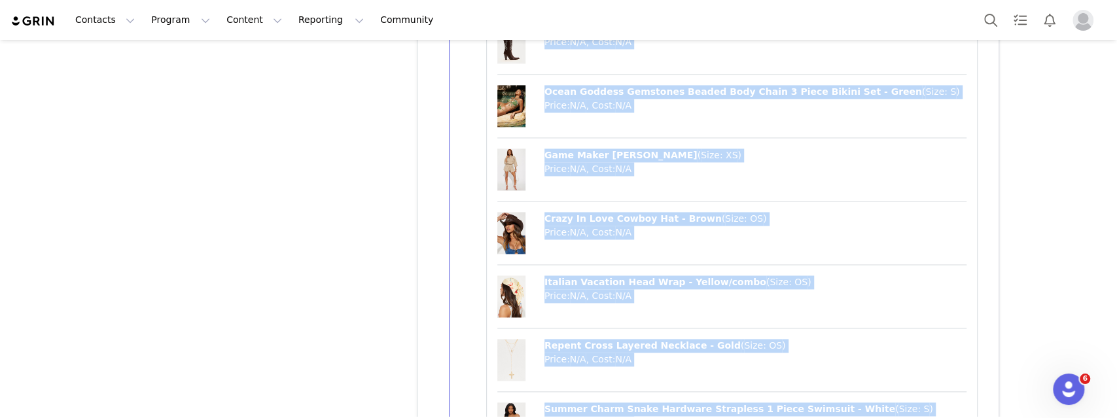
scroll to position [38039, 0]
click at [969, 27] on div "Contacts Contacts Creators Prospects Applicants Program Program Activations Cam…" at bounding box center [558, 20] width 1117 height 40
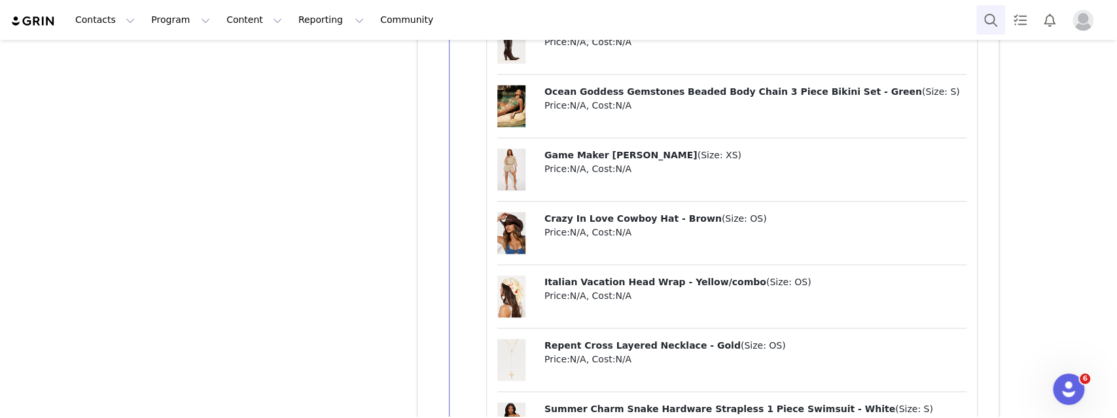
click at [997, 24] on button "Search" at bounding box center [991, 19] width 29 height 29
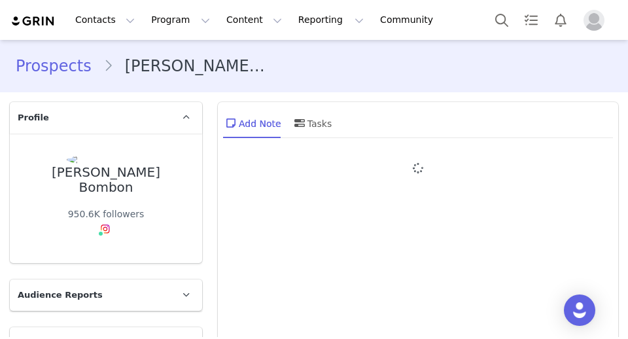
type input "+1 ([GEOGRAPHIC_DATA])"
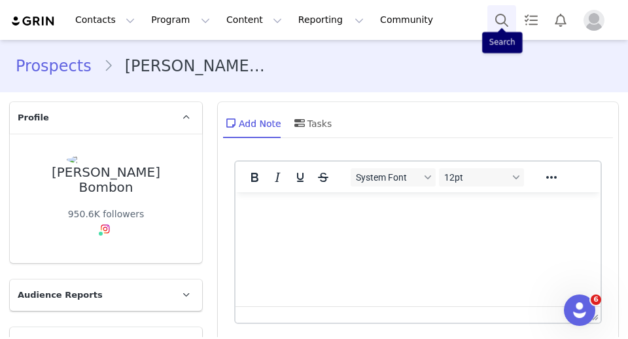
click at [500, 22] on button "Search" at bounding box center [502, 19] width 29 height 29
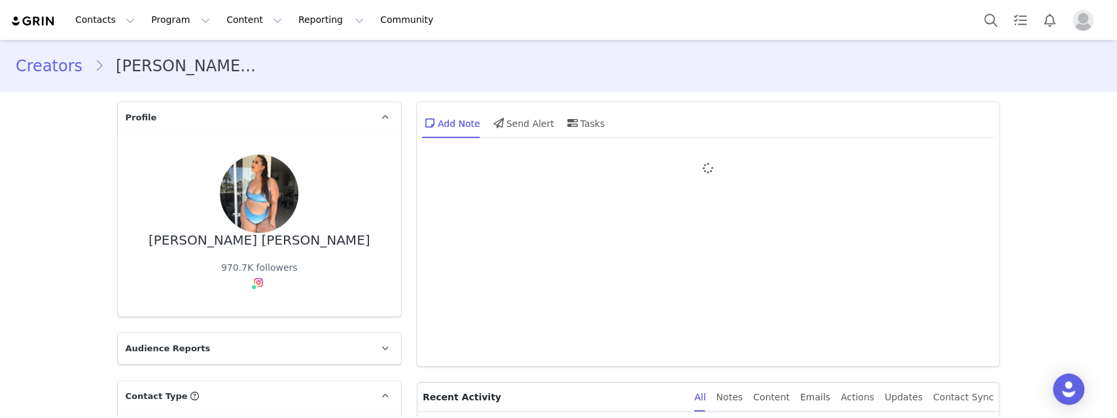
type input "+44 ([GEOGRAPHIC_DATA])"
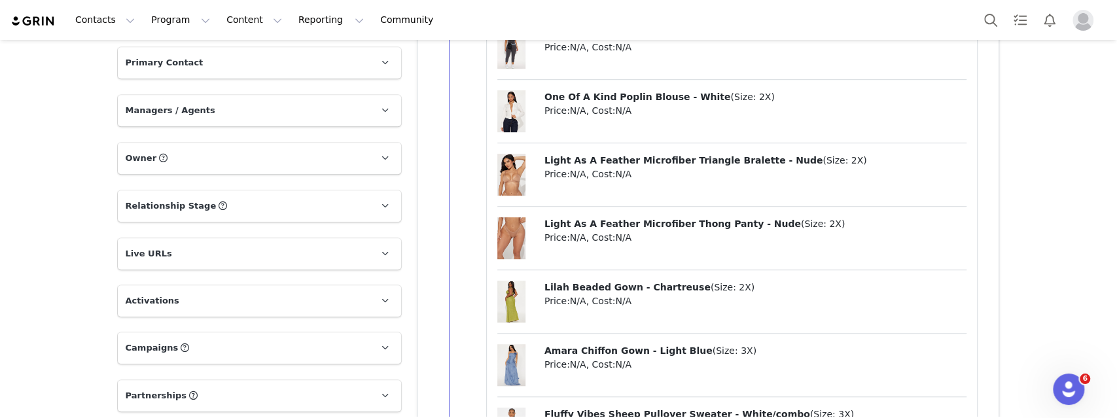
scroll to position [3889, 0]
click at [994, 19] on button "Search" at bounding box center [991, 19] width 29 height 29
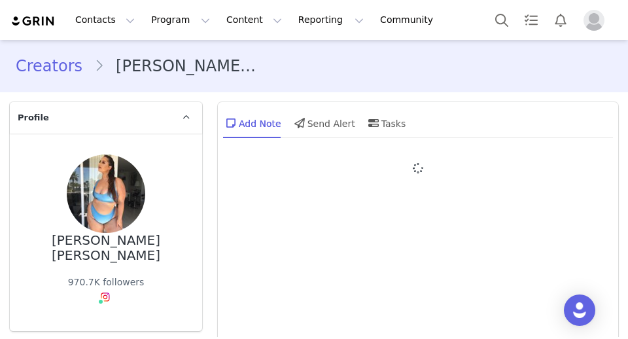
type input "+44 ([GEOGRAPHIC_DATA])"
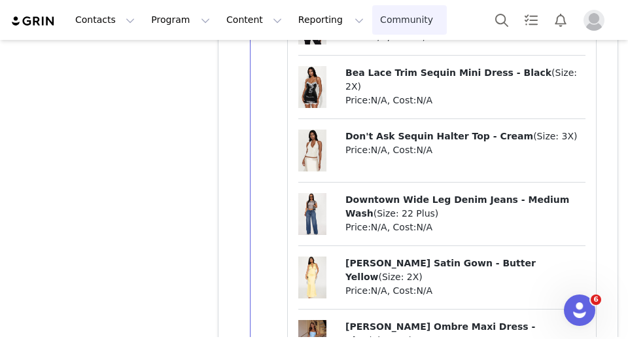
scroll to position [5395, 0]
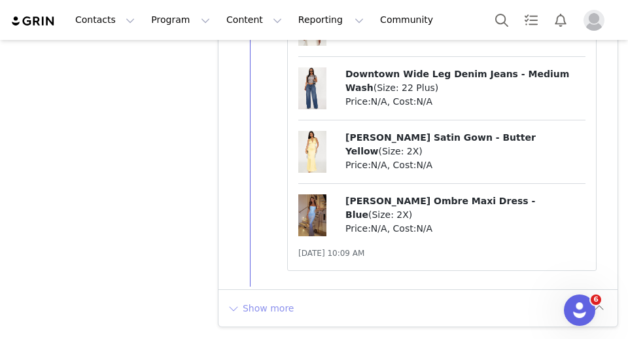
click at [270, 317] on button "Show more" at bounding box center [260, 308] width 69 height 21
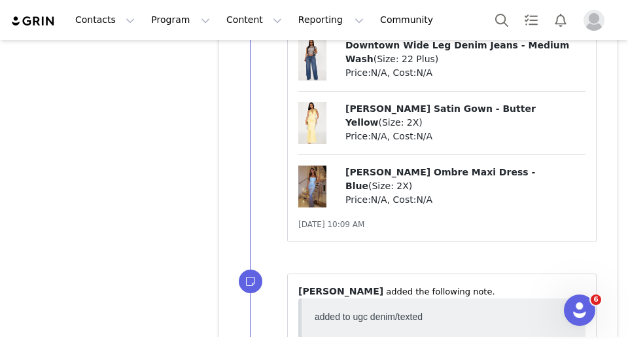
click at [270, 316] on div "⁨ kelsie Cooper ⁩ ⁨added⁩ the following note. Jul 30, 2025, 5:18 PM" at bounding box center [434, 327] width 368 height 138
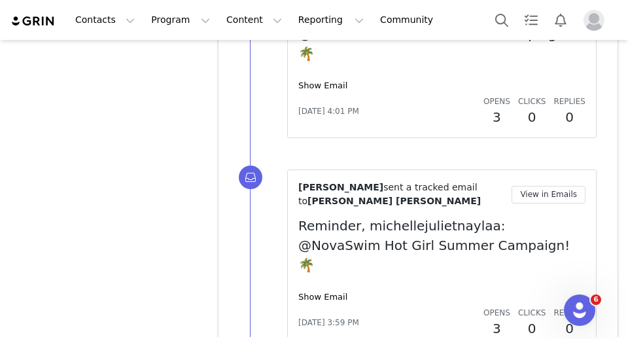
scroll to position [10582, 0]
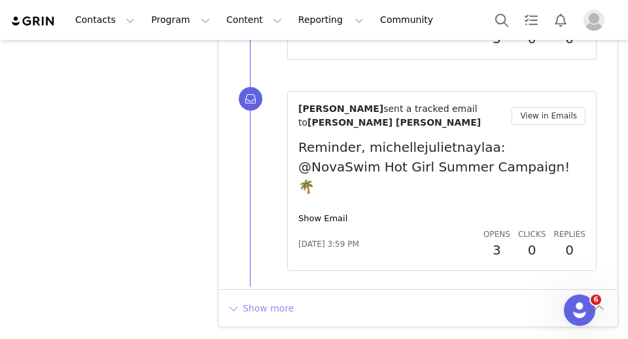
click at [264, 313] on button "Show more" at bounding box center [260, 308] width 69 height 21
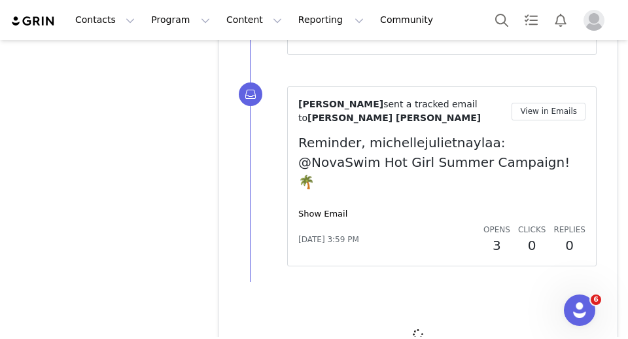
click at [264, 313] on div at bounding box center [418, 335] width 399 height 100
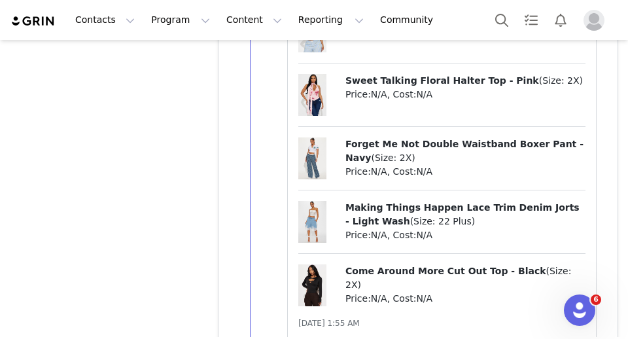
scroll to position [17681, 0]
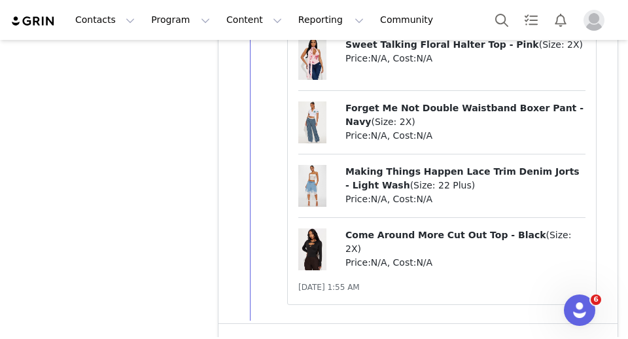
click at [276, 332] on button "Show more" at bounding box center [260, 342] width 69 height 21
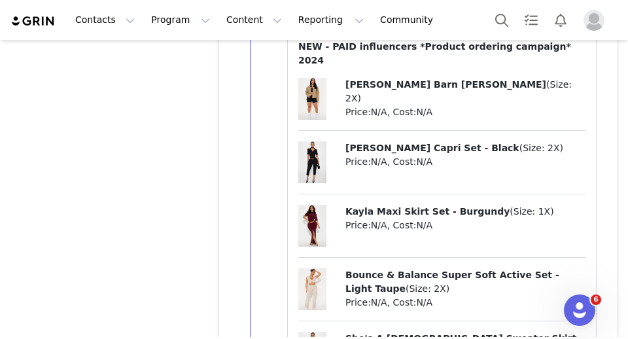
scroll to position [18070, 0]
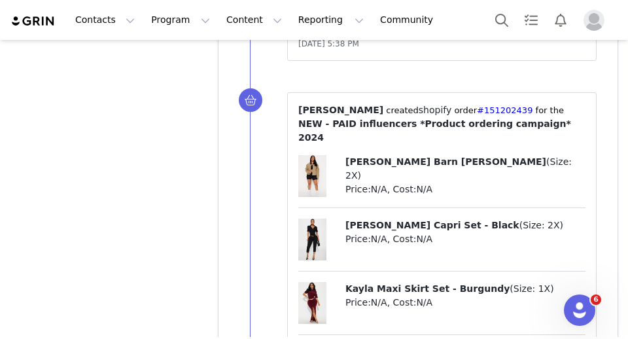
click at [418, 156] on span "Joelle Barn Jacket - Taupe" at bounding box center [446, 161] width 201 height 10
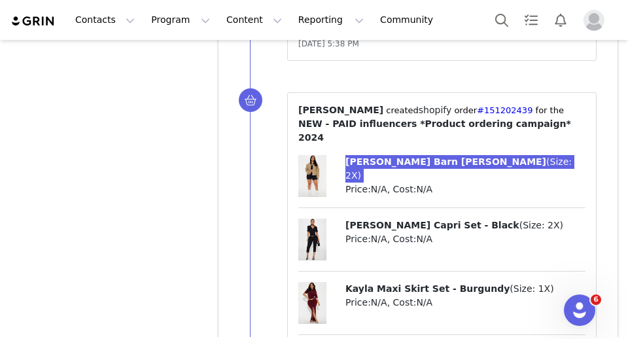
click at [0, 0] on div "Contacts Contacts Creators Prospects Applicants Program Program Activations Cam…" at bounding box center [314, 169] width 628 height 339
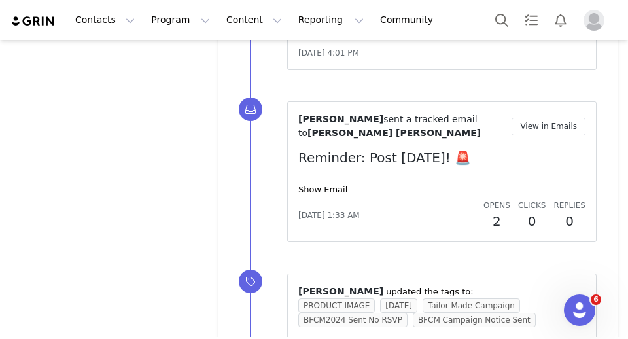
scroll to position [20892, 0]
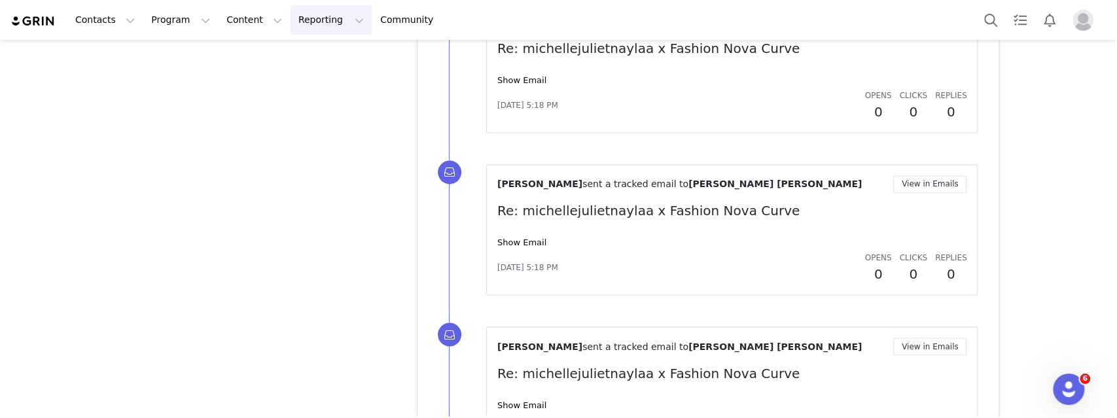
scroll to position [24848, 0]
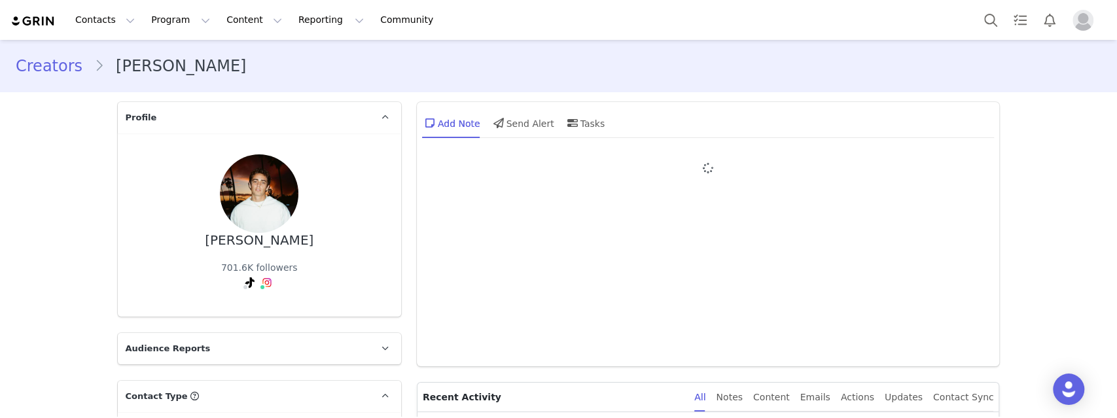
type input "+1 ([GEOGRAPHIC_DATA])"
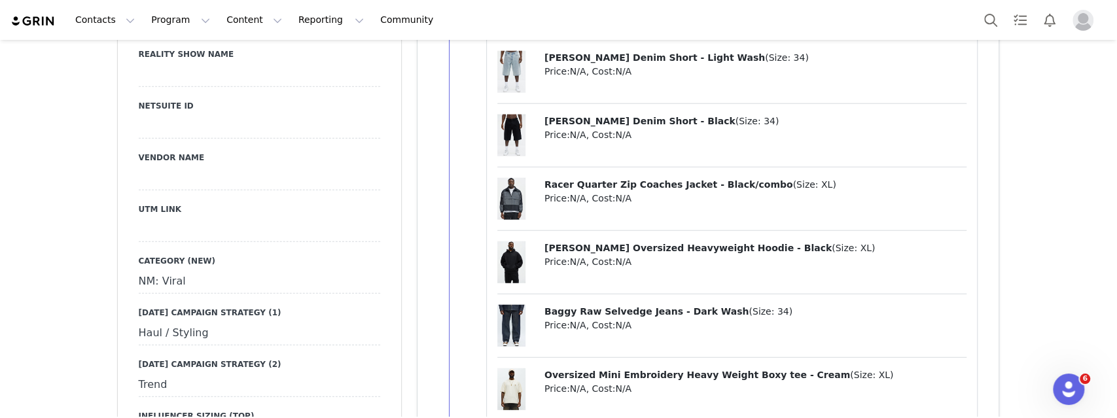
scroll to position [2281, 0]
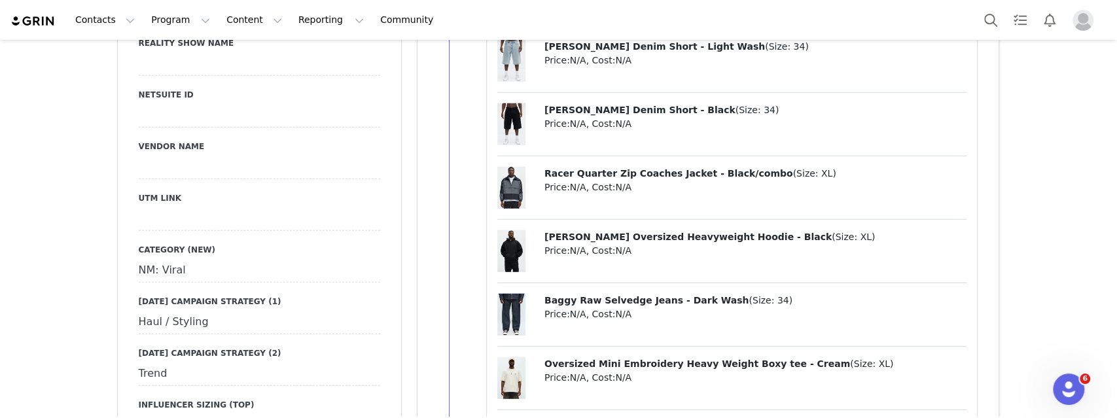
click at [598, 295] on span "Baggy Raw Selvedge Jeans - Dark Wash" at bounding box center [647, 300] width 204 height 10
drag, startPoint x: 598, startPoint y: 289, endPoint x: 226, endPoint y: 2, distance: 469.5
click at [0, 0] on div "Contacts Contacts Creators Prospects Applicants Program Program Activations Cam…" at bounding box center [558, 209] width 1117 height 418
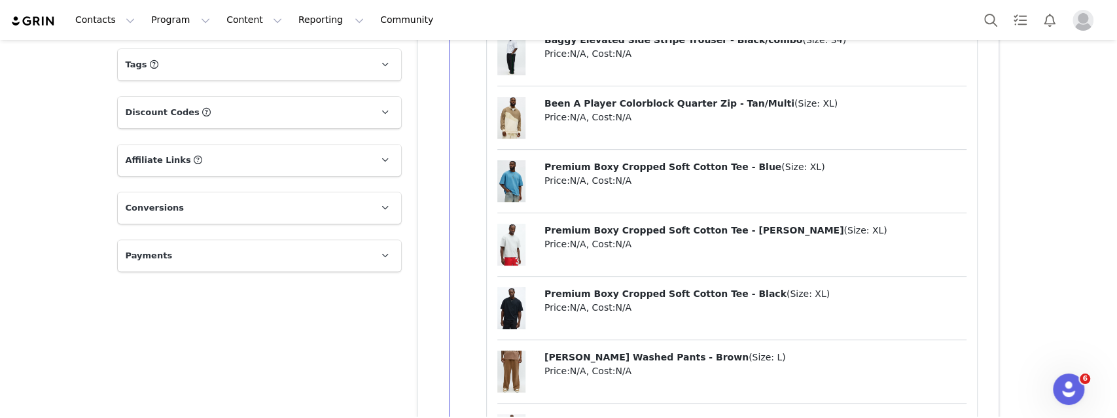
scroll to position [3687, 0]
